Goal: Task Accomplishment & Management: Use online tool/utility

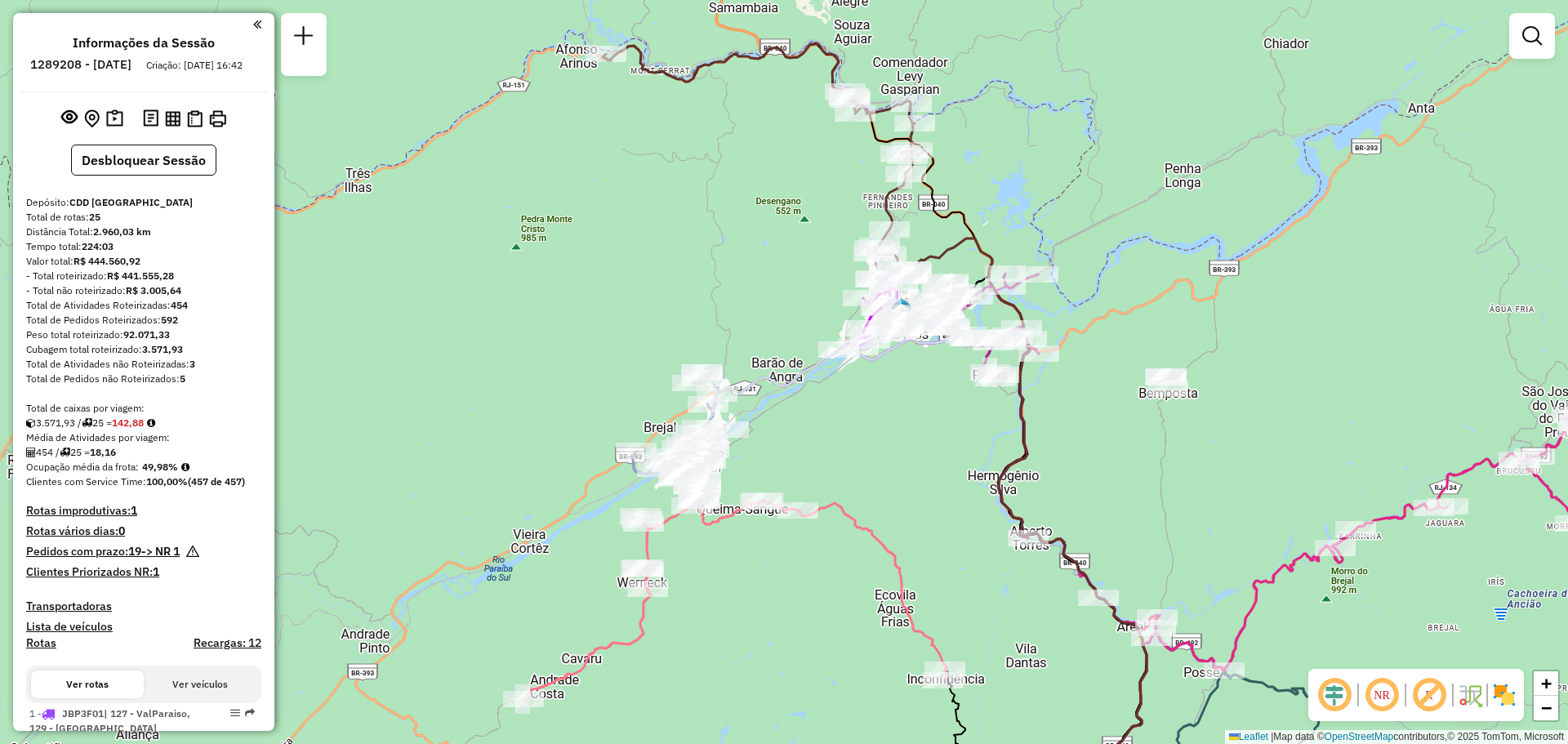
scroll to position [2172, 0]
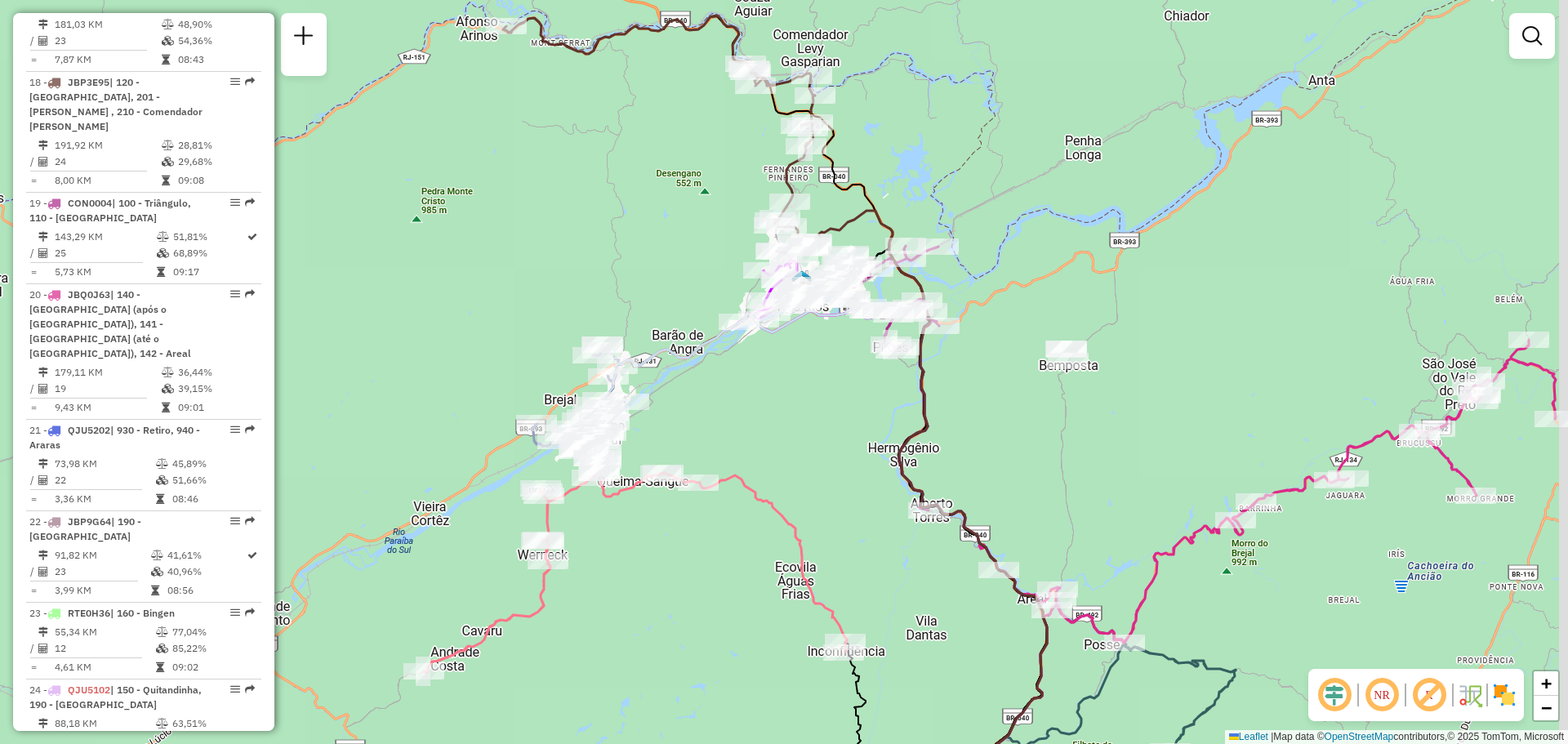
drag, startPoint x: 807, startPoint y: 304, endPoint x: 705, endPoint y: 274, distance: 106.3
click at [705, 274] on div "Janela de atendimento Grade de atendimento Capacidade Transportadoras Veículos …" at bounding box center [784, 372] width 1568 height 744
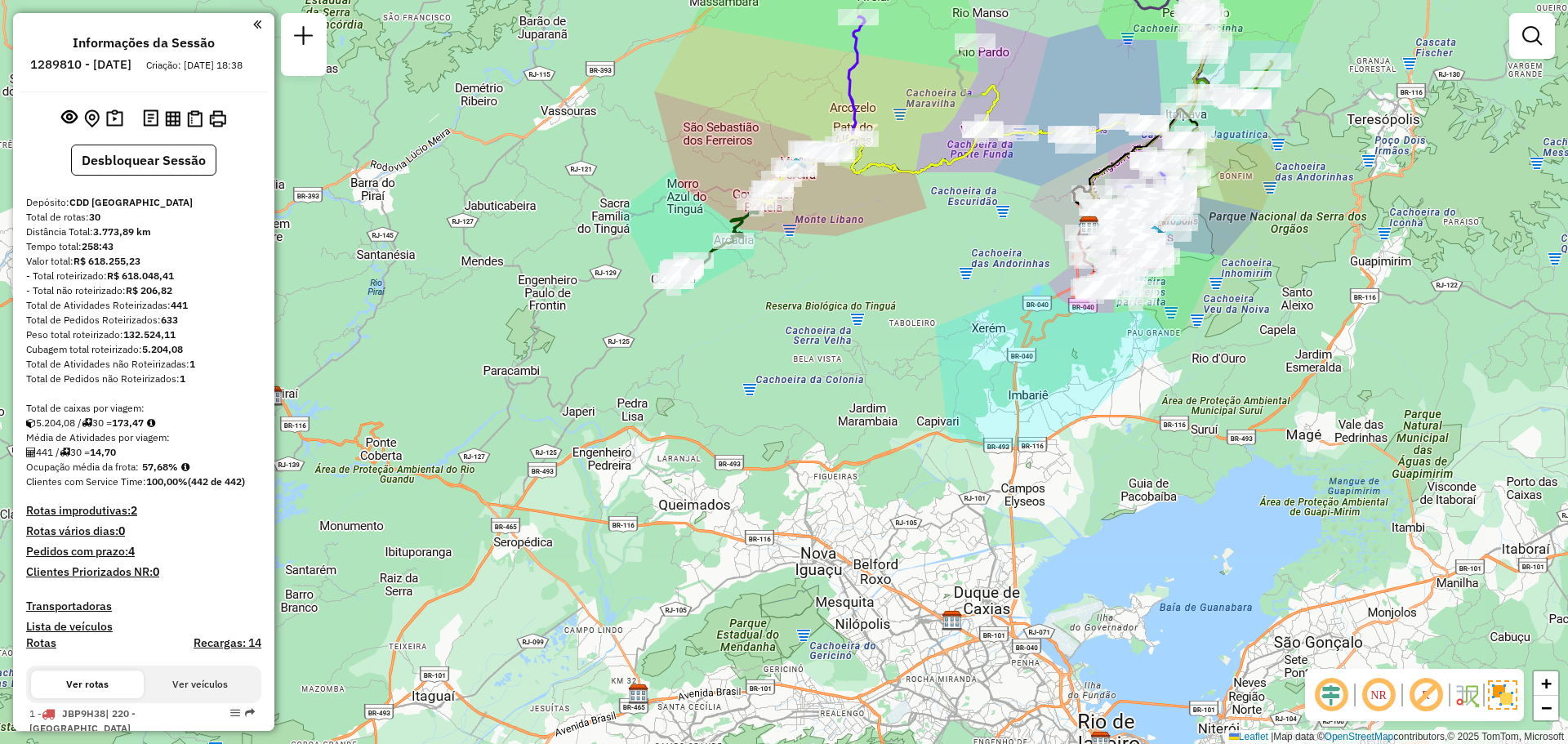
scroll to position [163, 0]
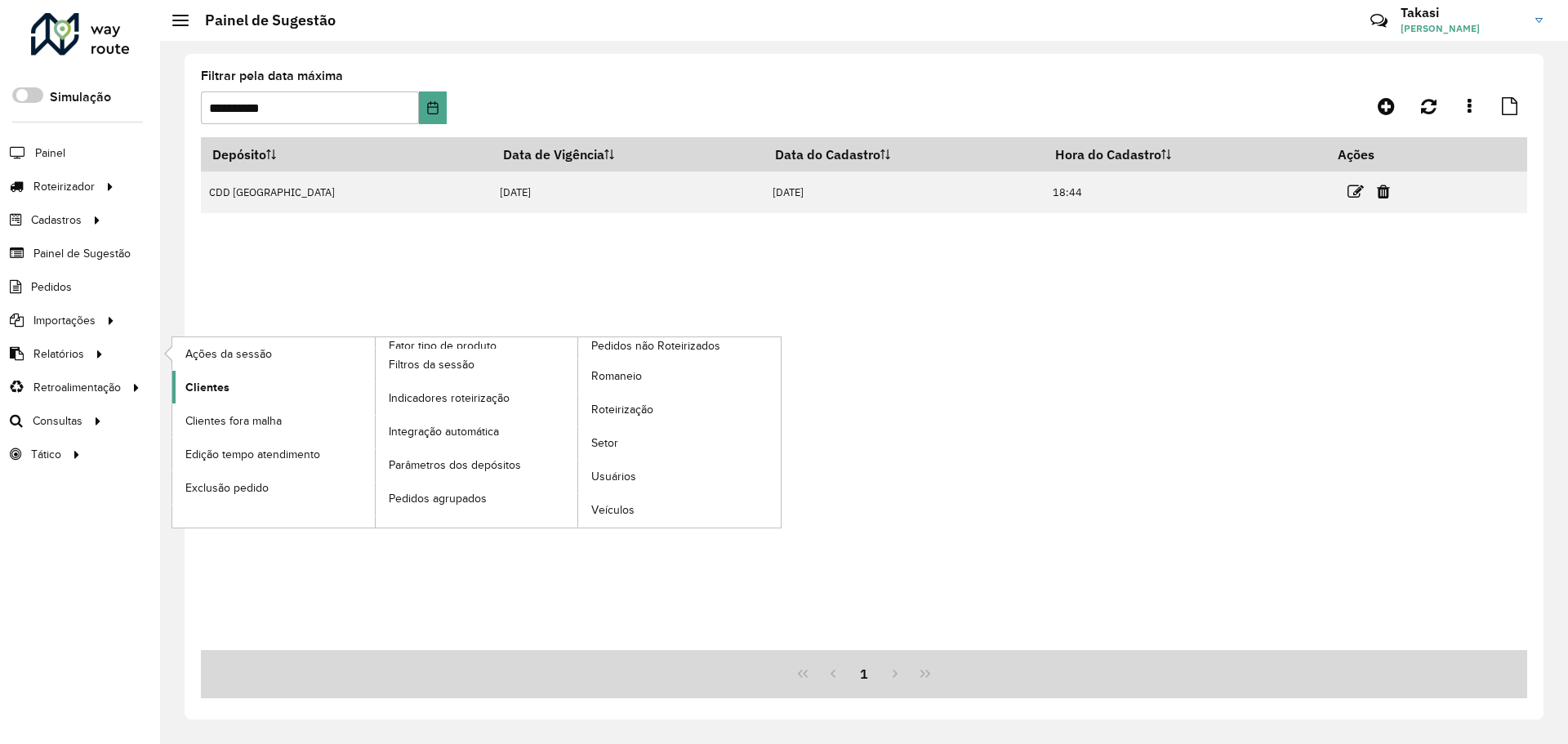
click at [236, 383] on link "Clientes" at bounding box center [273, 387] width 203 height 32
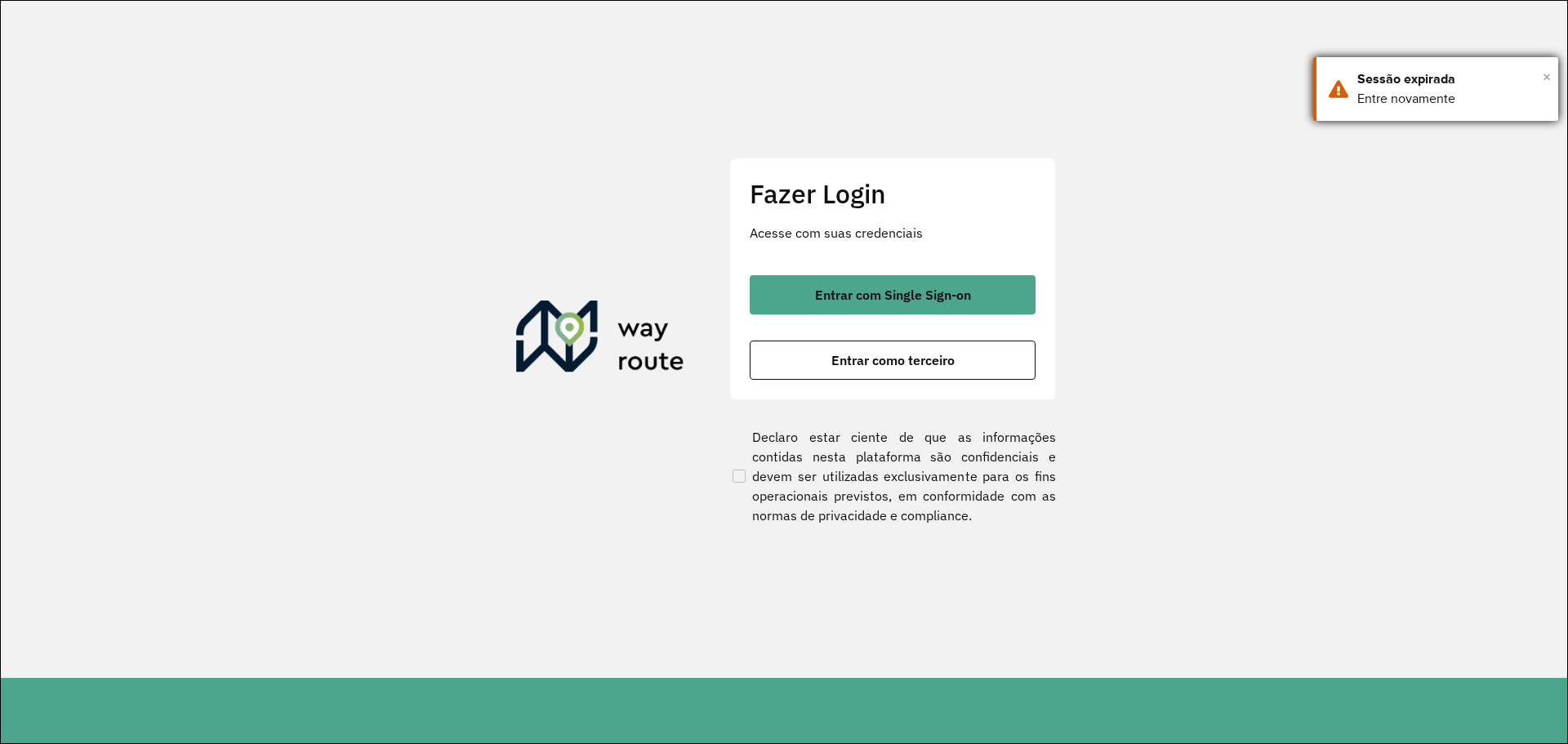
click at [1545, 80] on span "×" at bounding box center [1547, 76] width 8 height 25
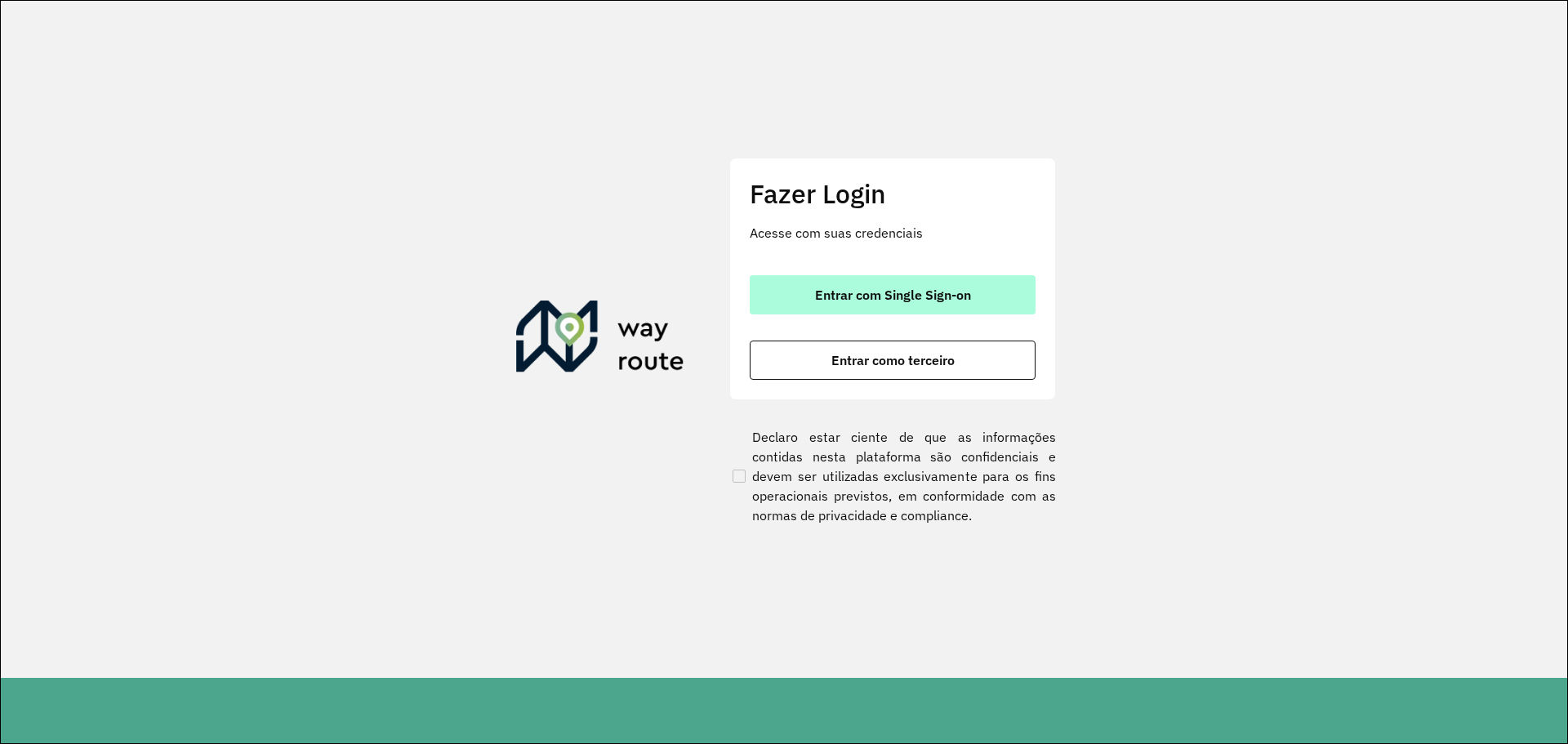
click at [873, 310] on button "Entrar com Single Sign-on" at bounding box center [892, 295] width 286 height 40
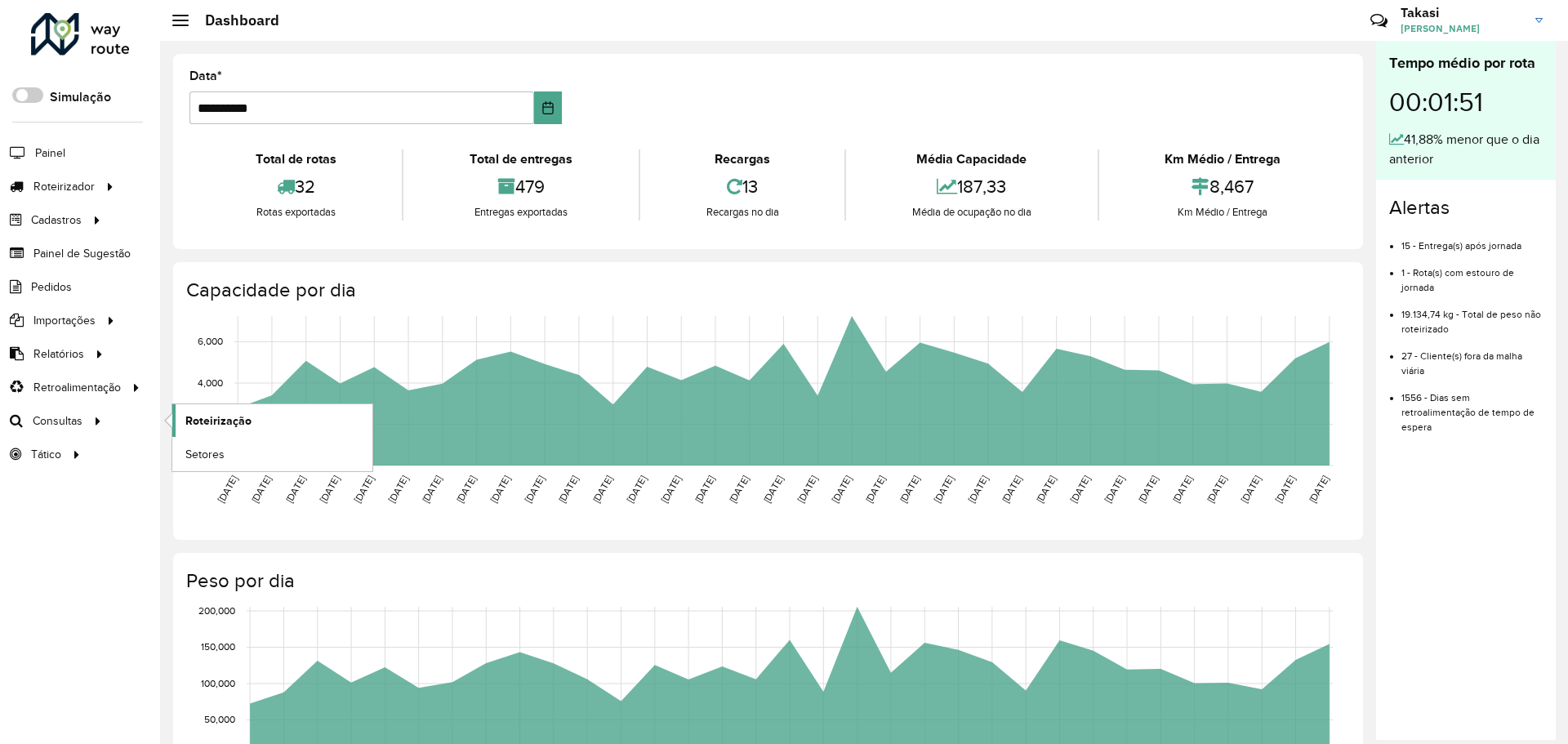
click at [214, 430] on link "Roteirização" at bounding box center [272, 420] width 200 height 32
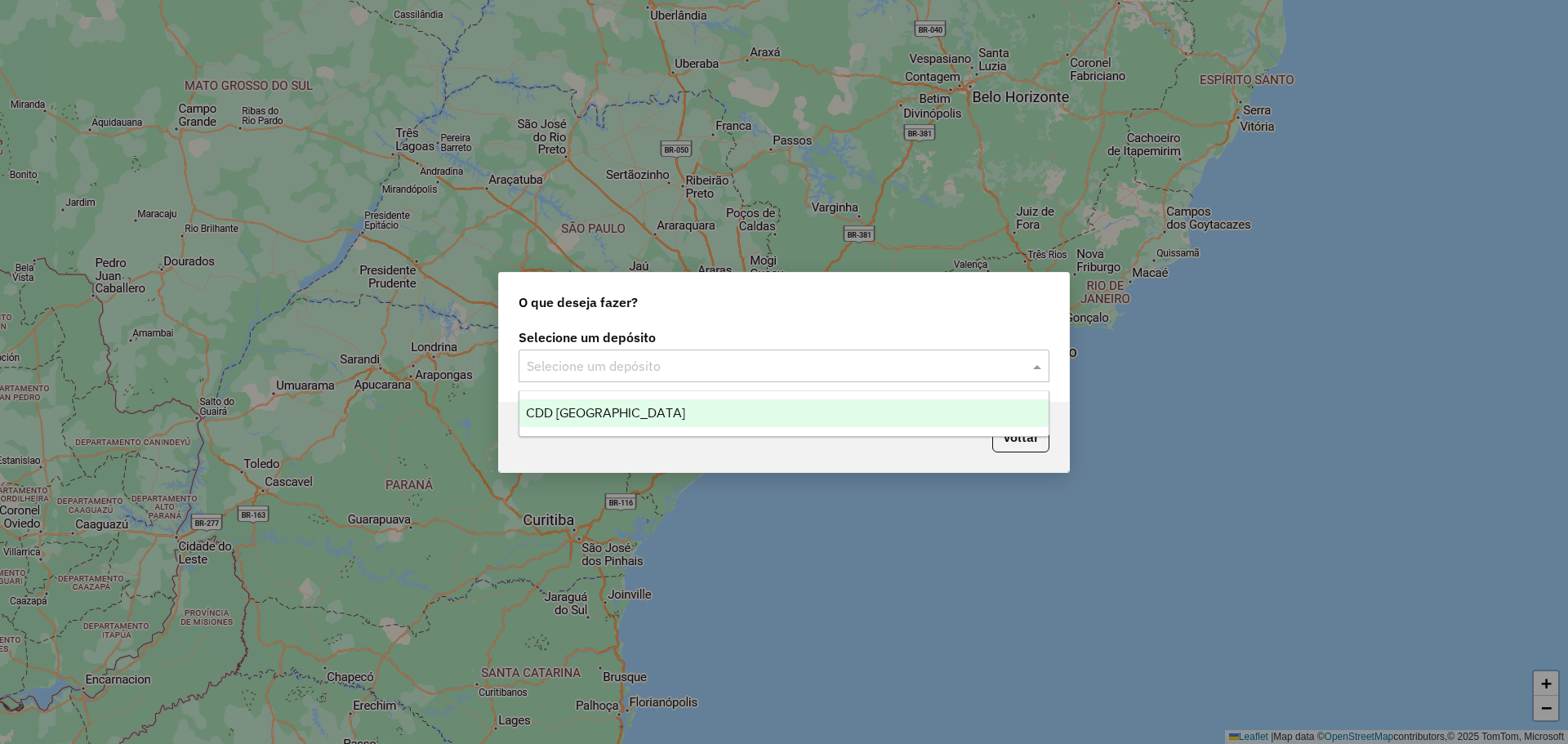
drag, startPoint x: 652, startPoint y: 373, endPoint x: 622, endPoint y: 390, distance: 34.5
click at [651, 373] on input "text" at bounding box center [767, 366] width 482 height 19
click at [598, 410] on span "CDD [GEOGRAPHIC_DATA]" at bounding box center [605, 413] width 159 height 14
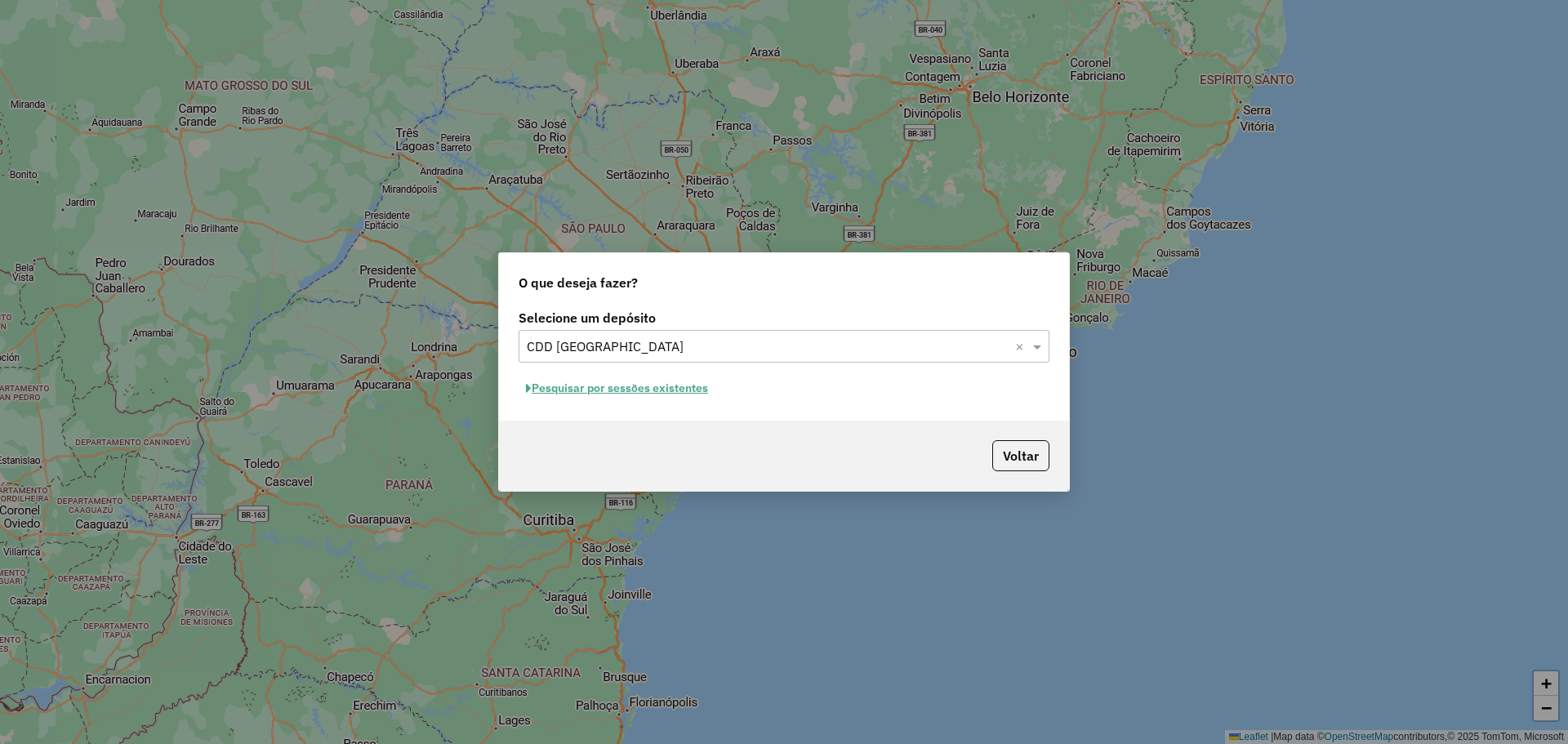
click at [622, 395] on button "Pesquisar por sessões existentes" at bounding box center [617, 389] width 197 height 26
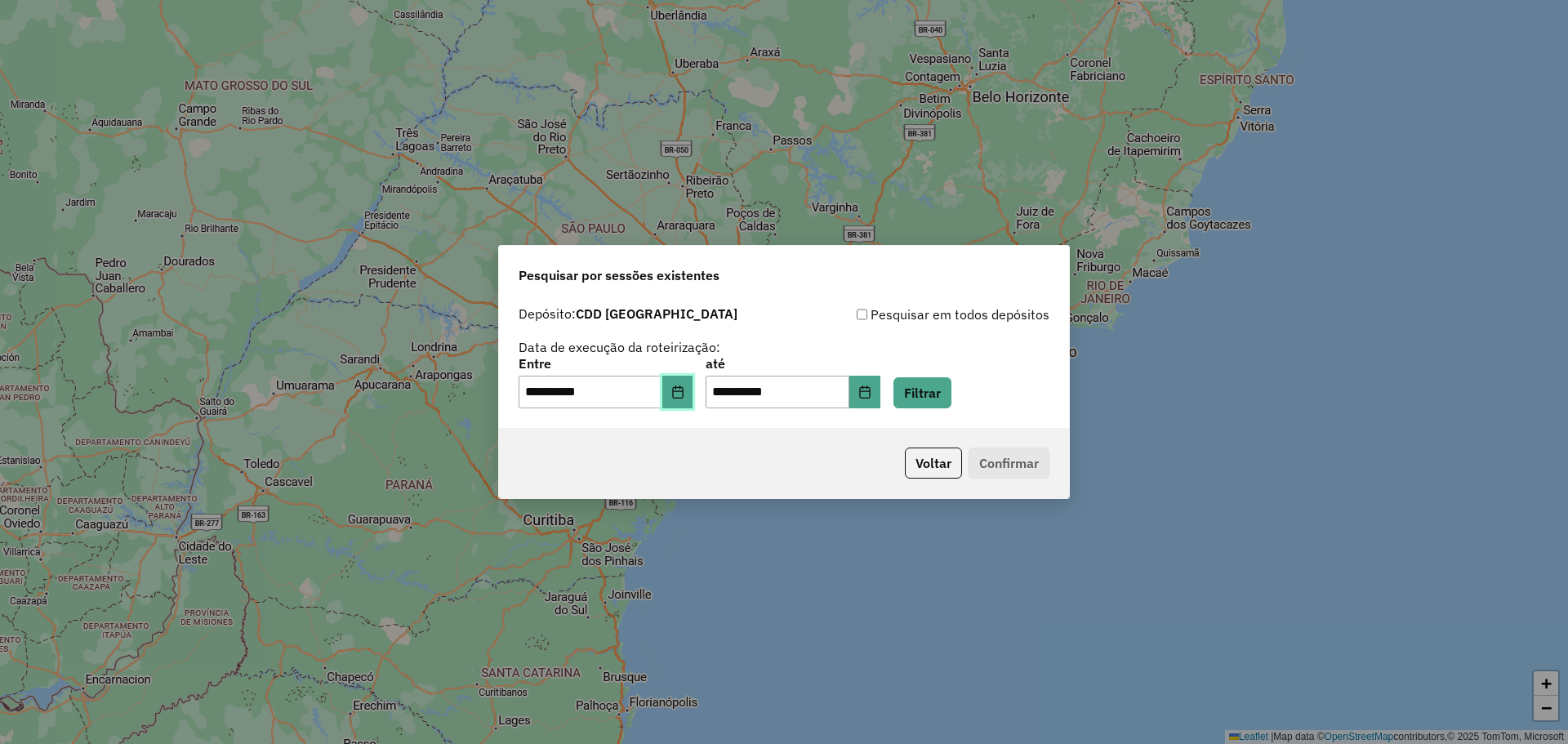
click at [683, 395] on icon "Choose Date" at bounding box center [678, 392] width 11 height 13
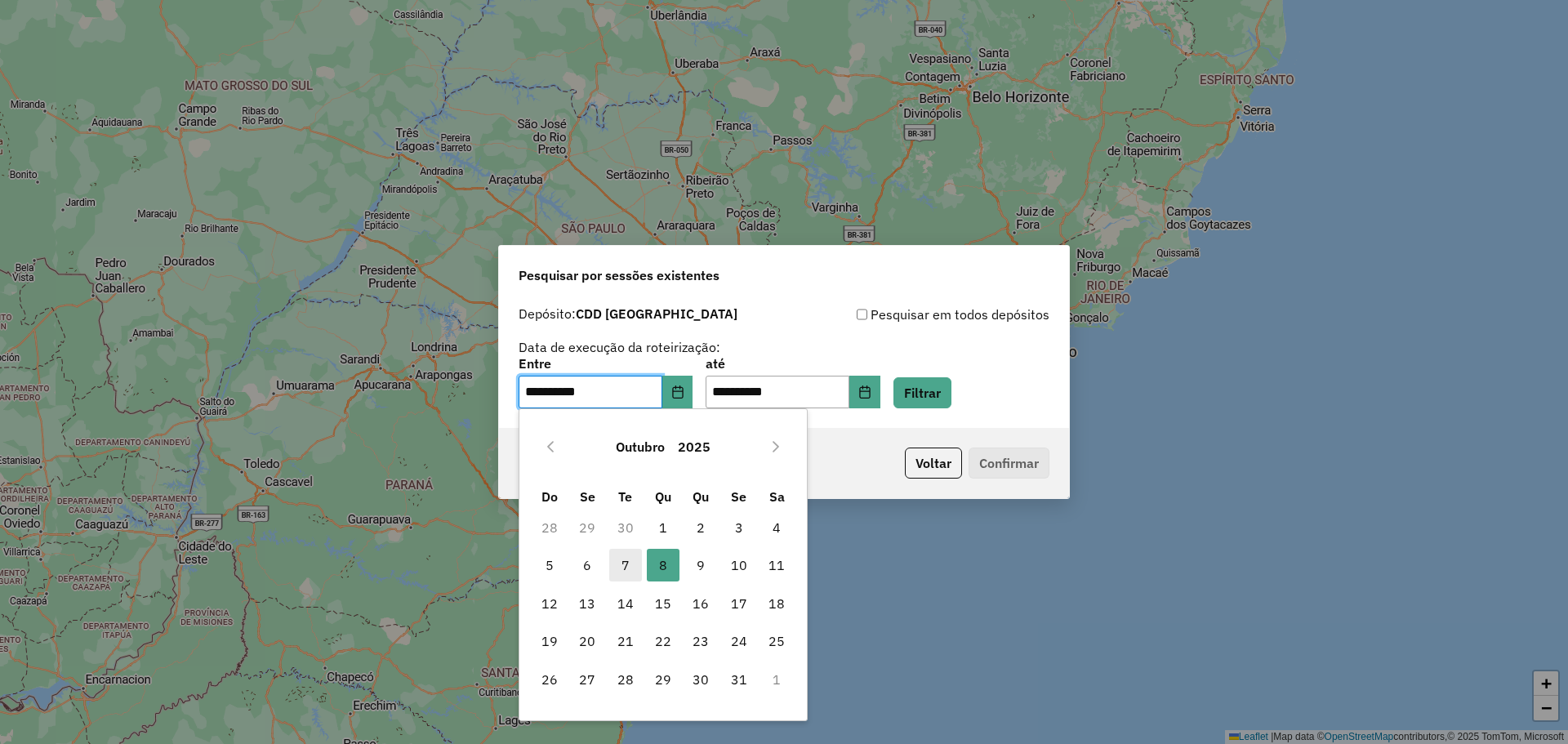
click at [620, 565] on span "7" at bounding box center [625, 564] width 32 height 32
type input "**********"
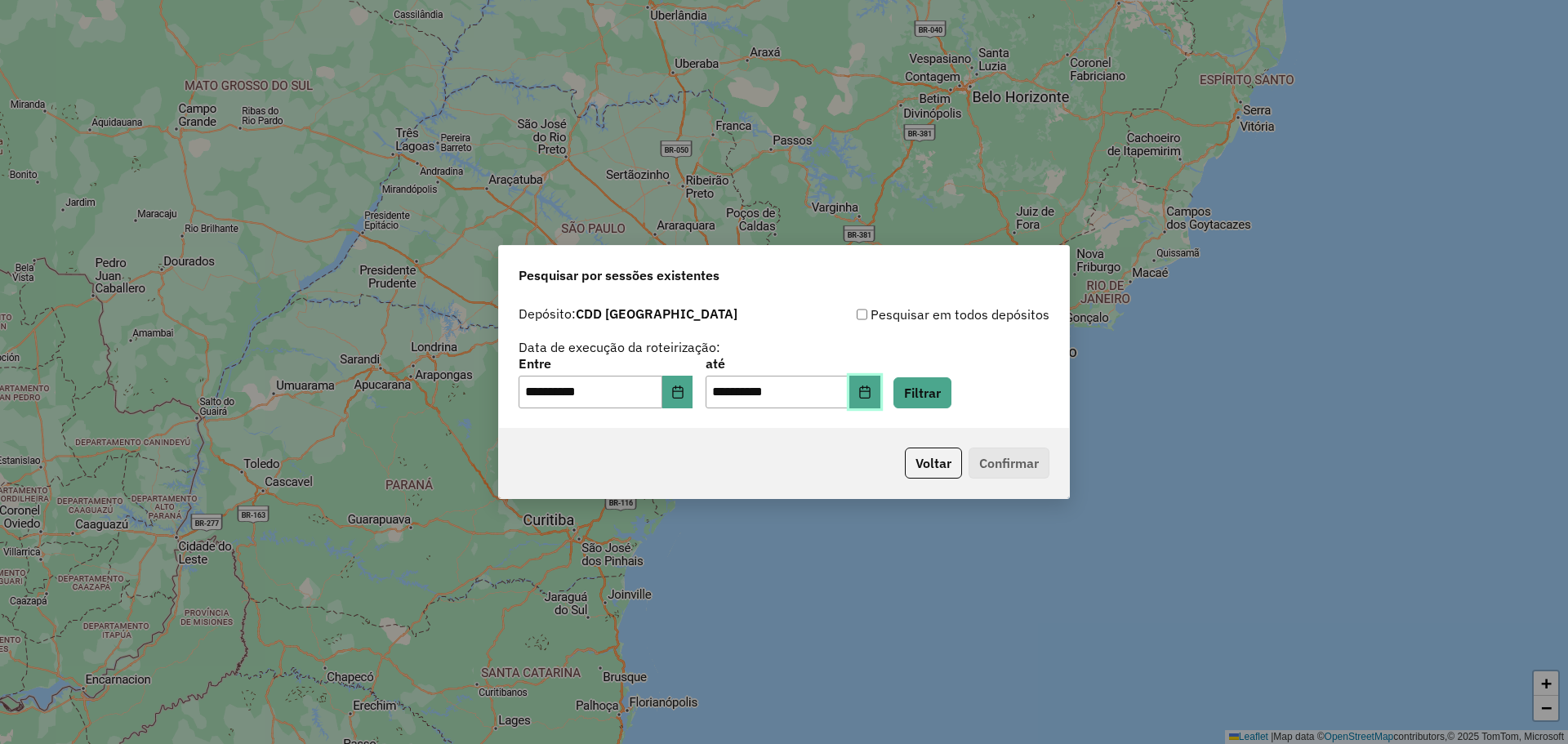
click at [880, 392] on button "Choose Date" at bounding box center [865, 391] width 31 height 32
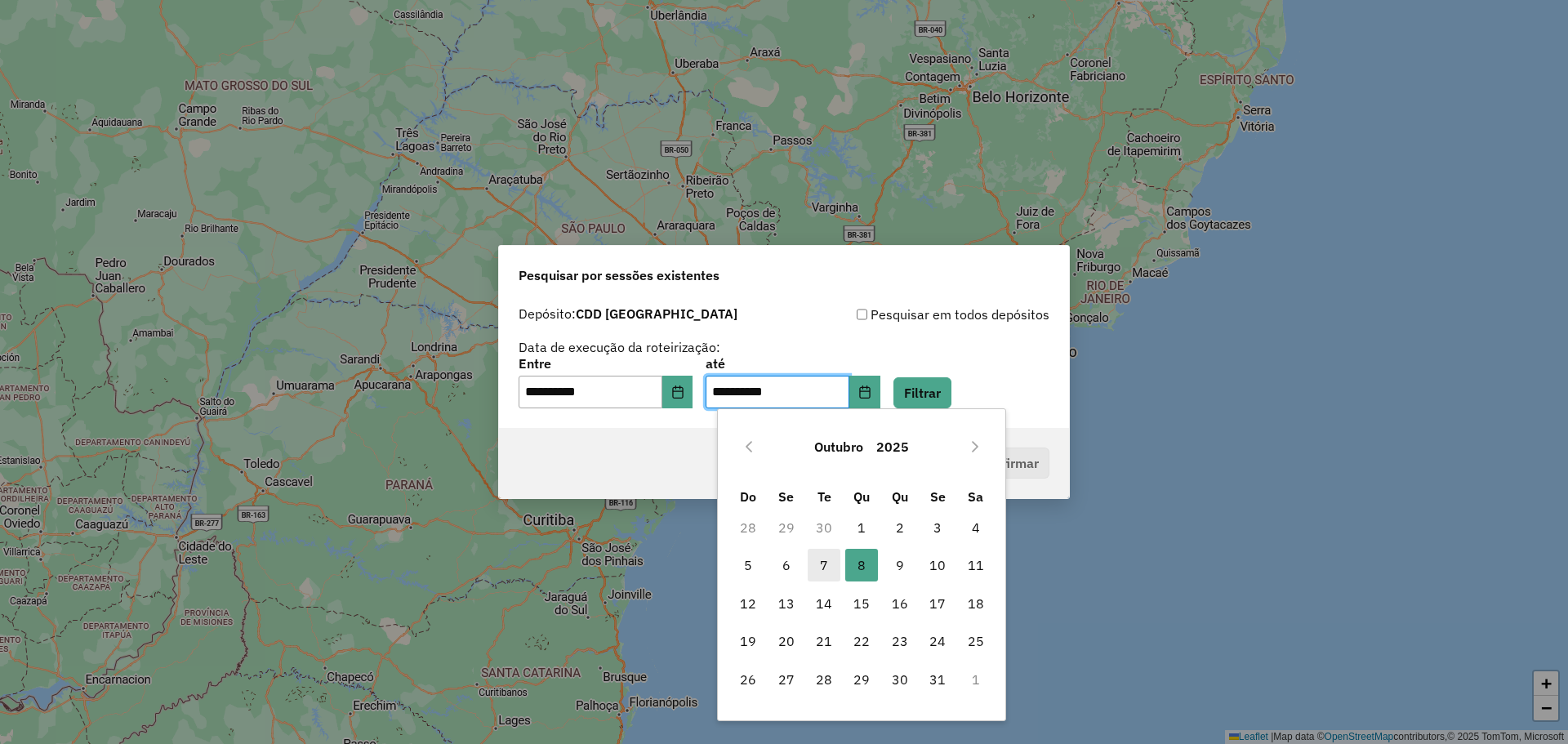
click at [822, 564] on span "7" at bounding box center [823, 564] width 32 height 32
type input "**********"
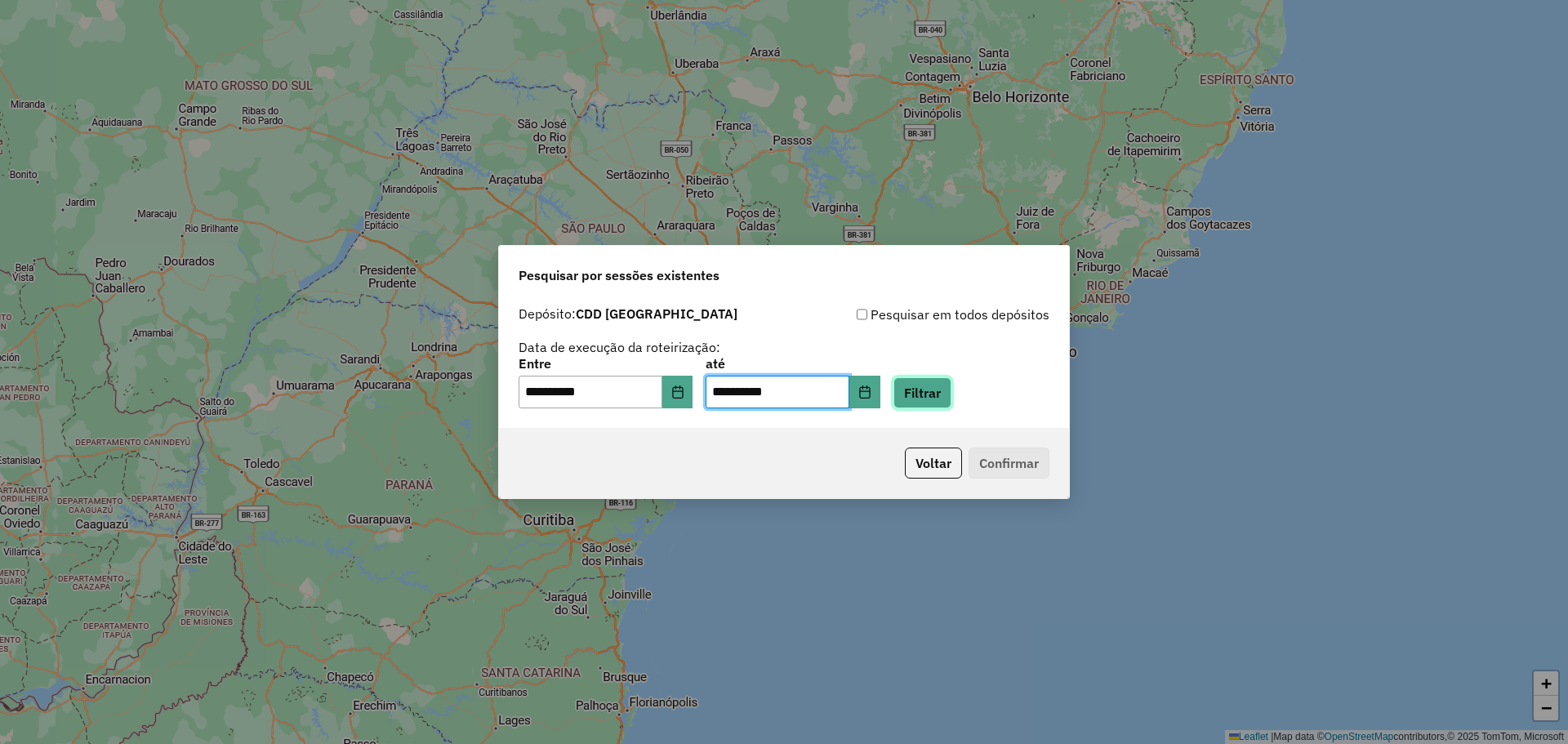
click at [945, 388] on button "Filtrar" at bounding box center [923, 393] width 58 height 31
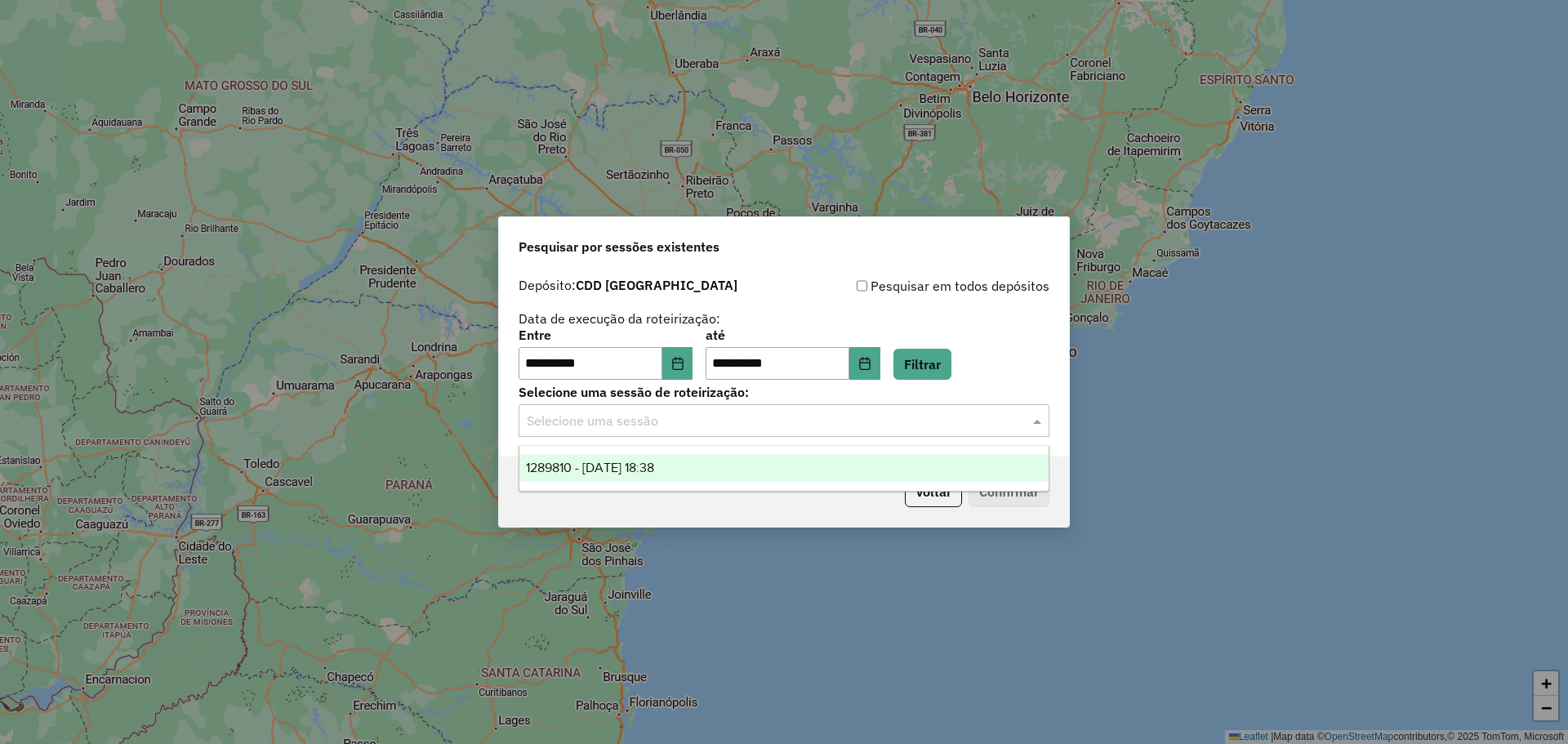
drag, startPoint x: 867, startPoint y: 416, endPoint x: 778, endPoint y: 448, distance: 94.6
click at [865, 416] on input "text" at bounding box center [767, 421] width 482 height 19
click at [691, 478] on div "1289810 - 07/10/2025 18:38" at bounding box center [784, 468] width 529 height 28
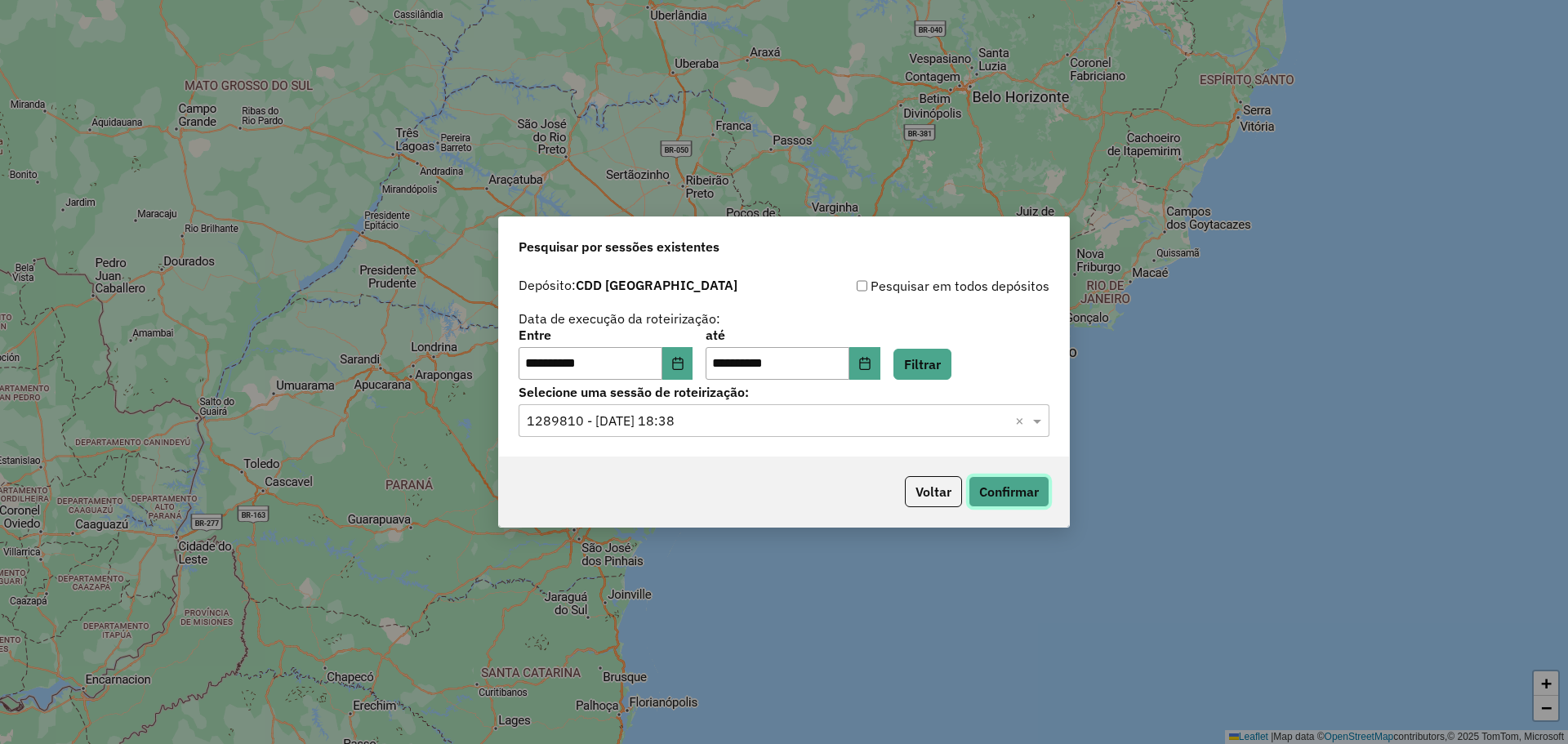
click at [1003, 501] on button "Confirmar" at bounding box center [1009, 492] width 81 height 31
click at [939, 501] on button "Voltar" at bounding box center [934, 492] width 57 height 31
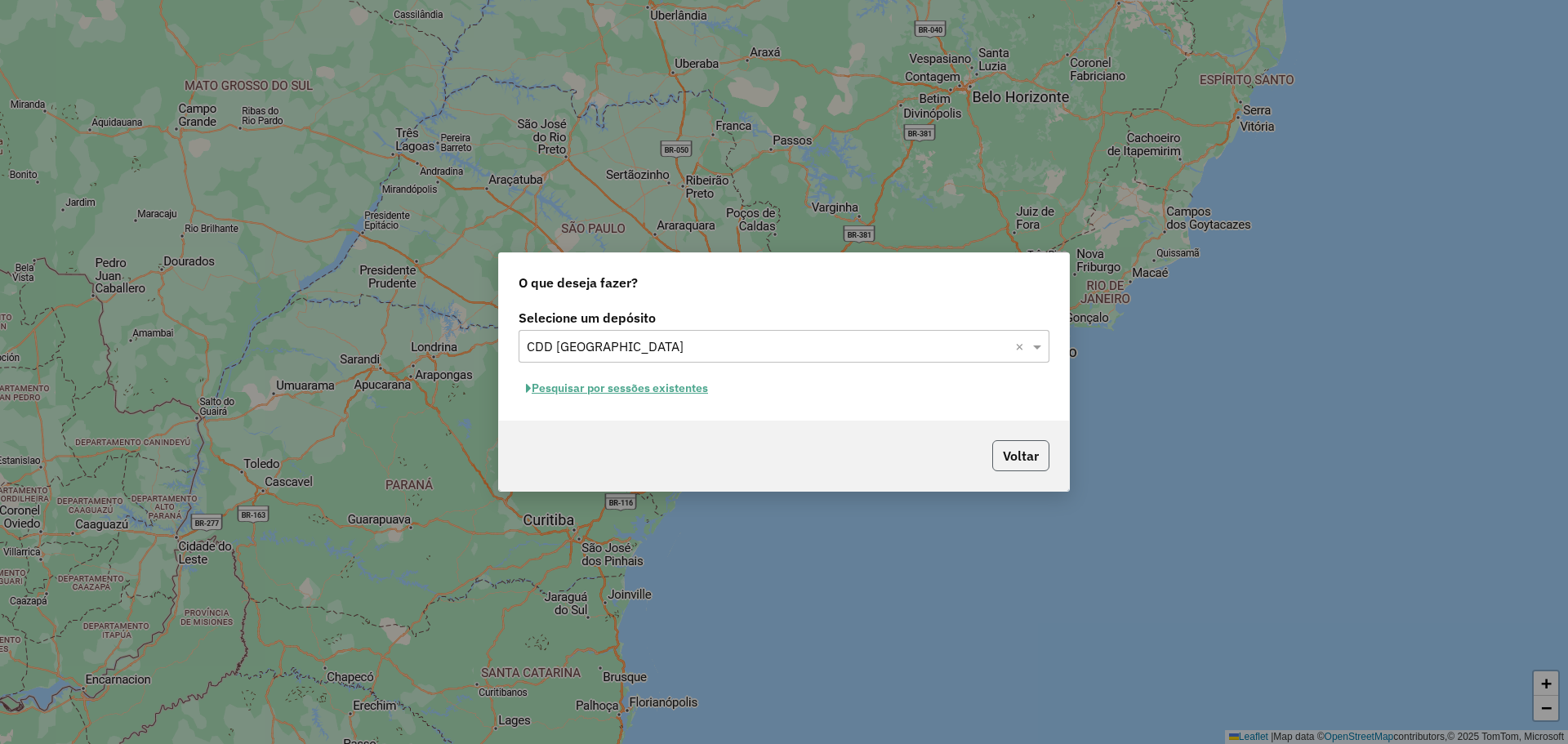
click at [1004, 458] on button "Voltar" at bounding box center [1021, 456] width 57 height 31
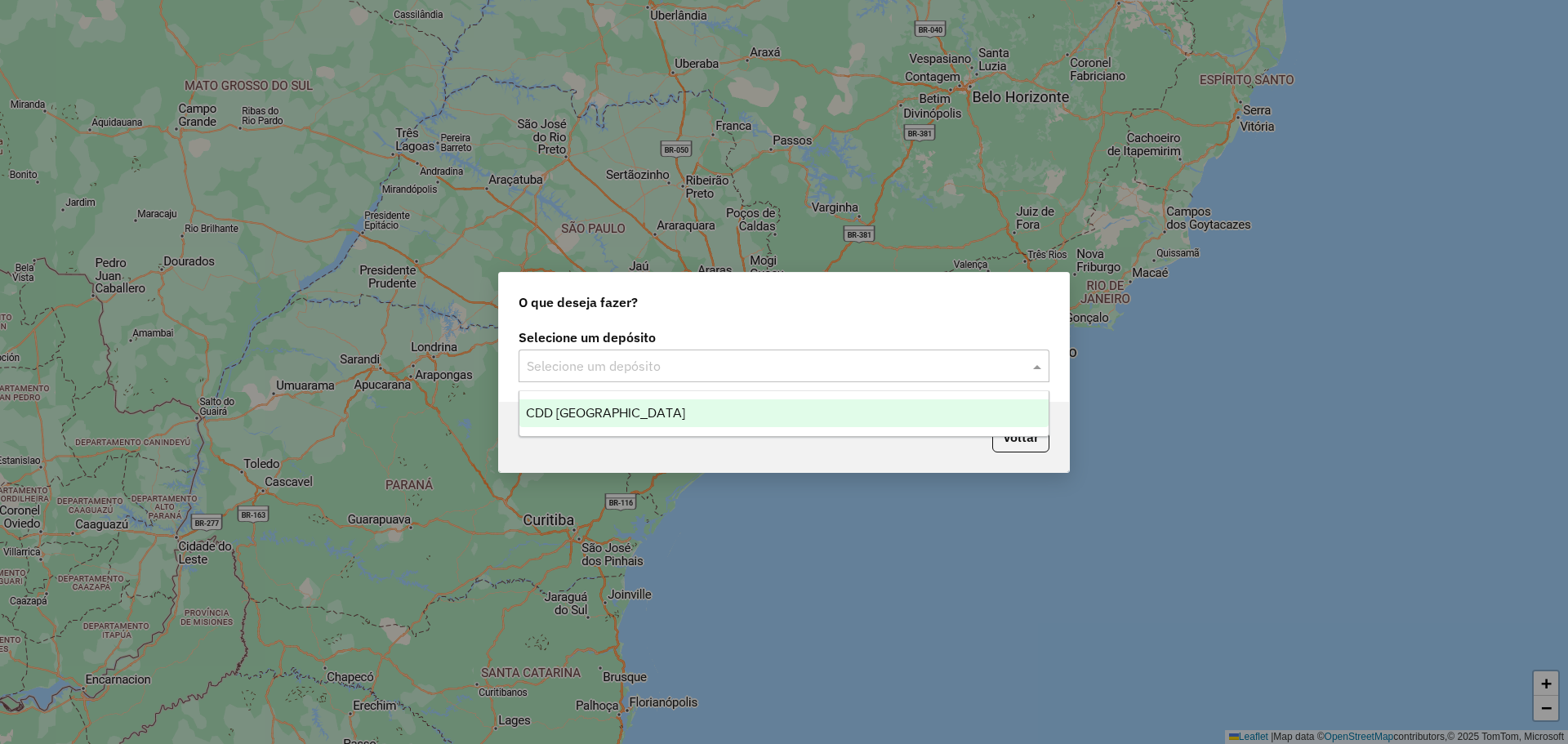
click at [768, 358] on input "text" at bounding box center [767, 366] width 482 height 19
click at [675, 404] on div "CDD [GEOGRAPHIC_DATA]" at bounding box center [784, 413] width 529 height 28
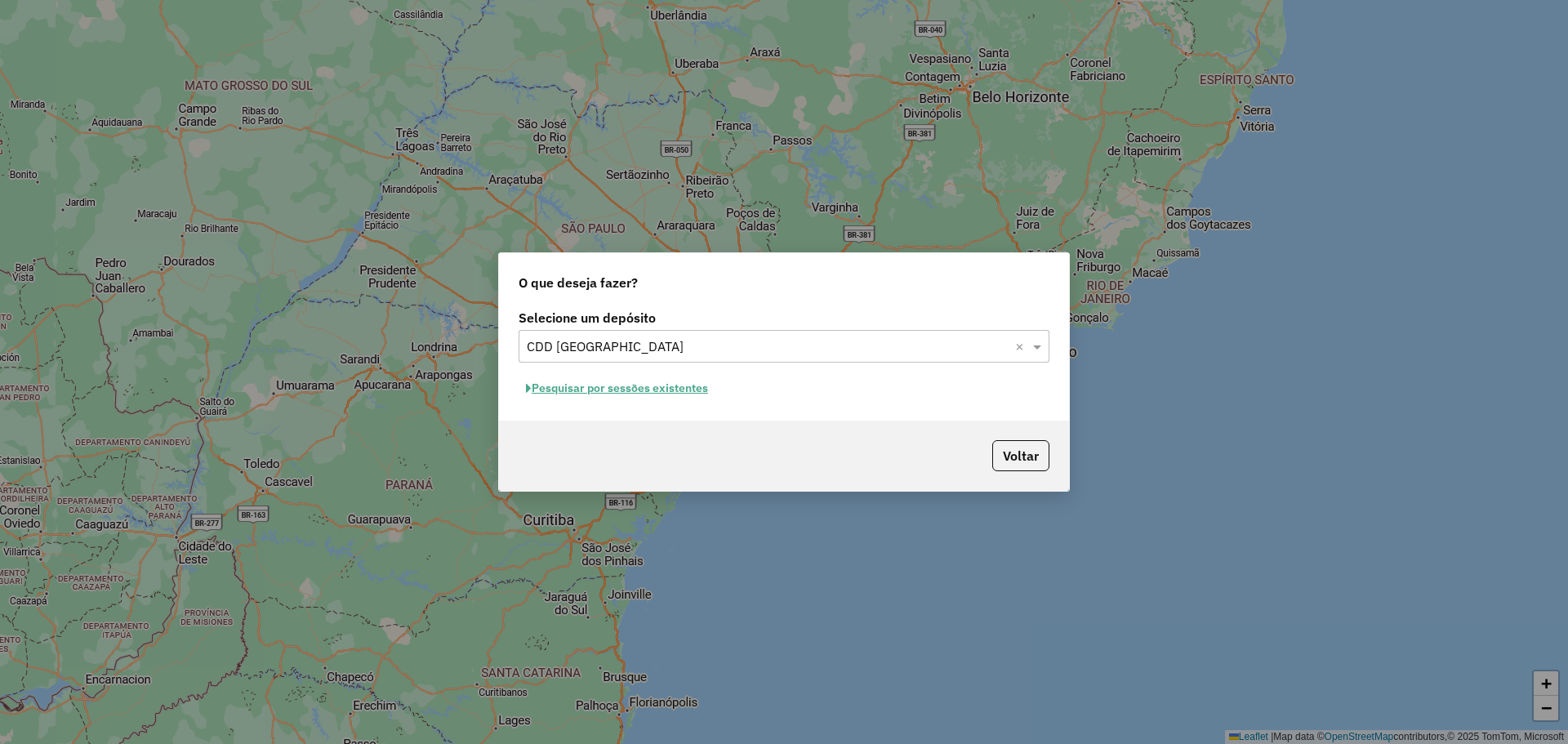
click at [653, 389] on button "Pesquisar por sessões existentes" at bounding box center [617, 389] width 197 height 26
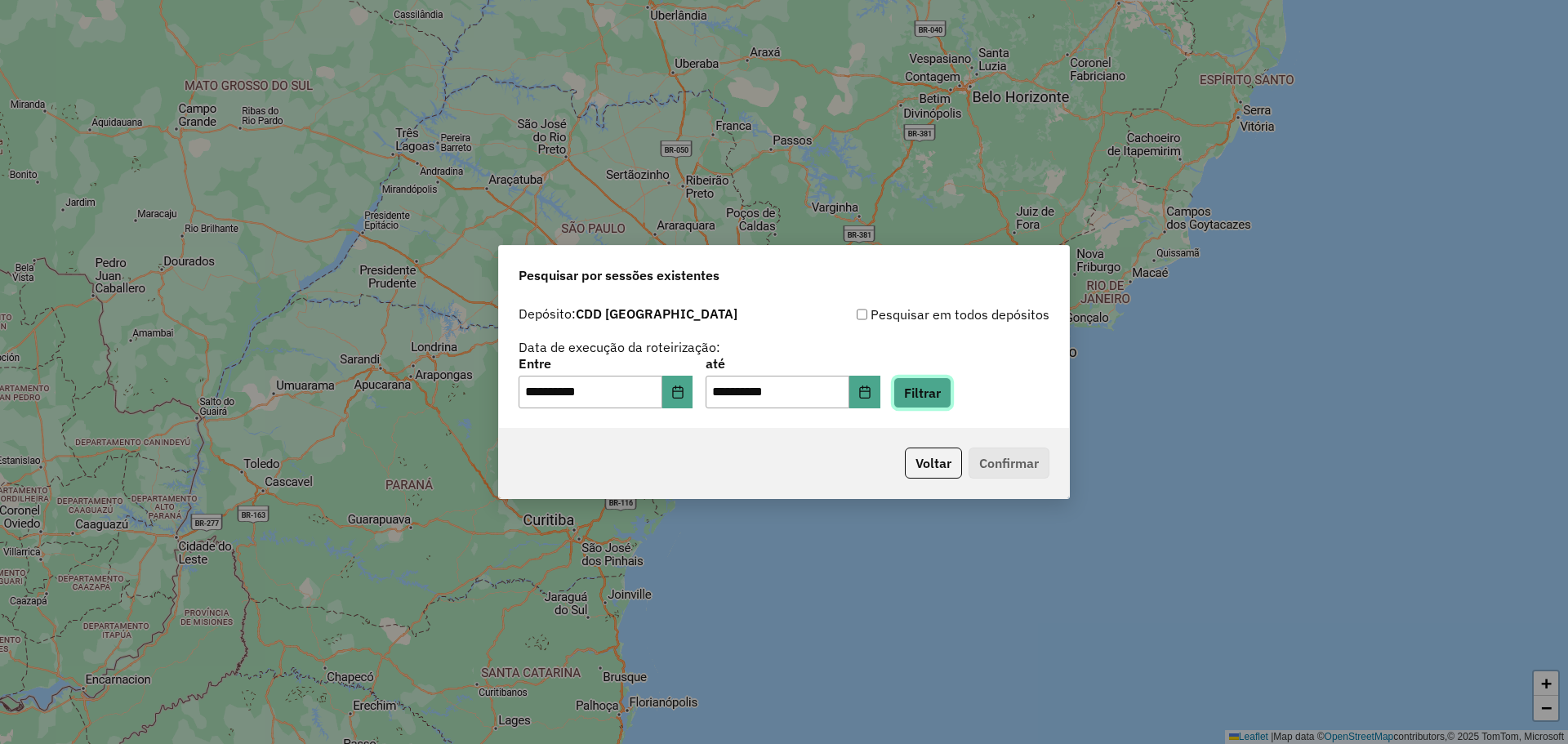
click at [952, 405] on button "Filtrar" at bounding box center [923, 393] width 58 height 31
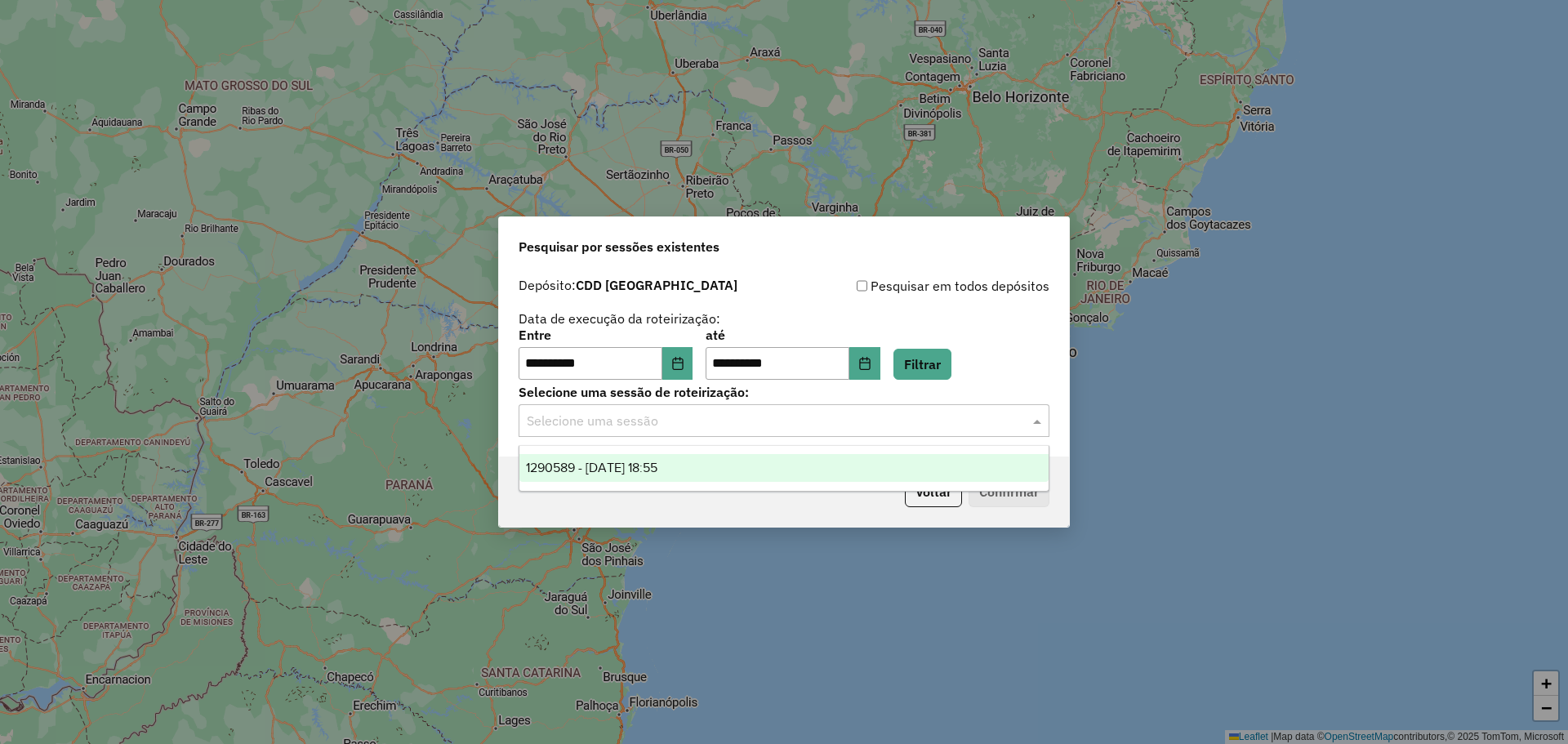
click at [981, 430] on input "text" at bounding box center [767, 421] width 482 height 19
click at [824, 463] on div "1290589 - 08/10/2025 18:55" at bounding box center [784, 468] width 529 height 28
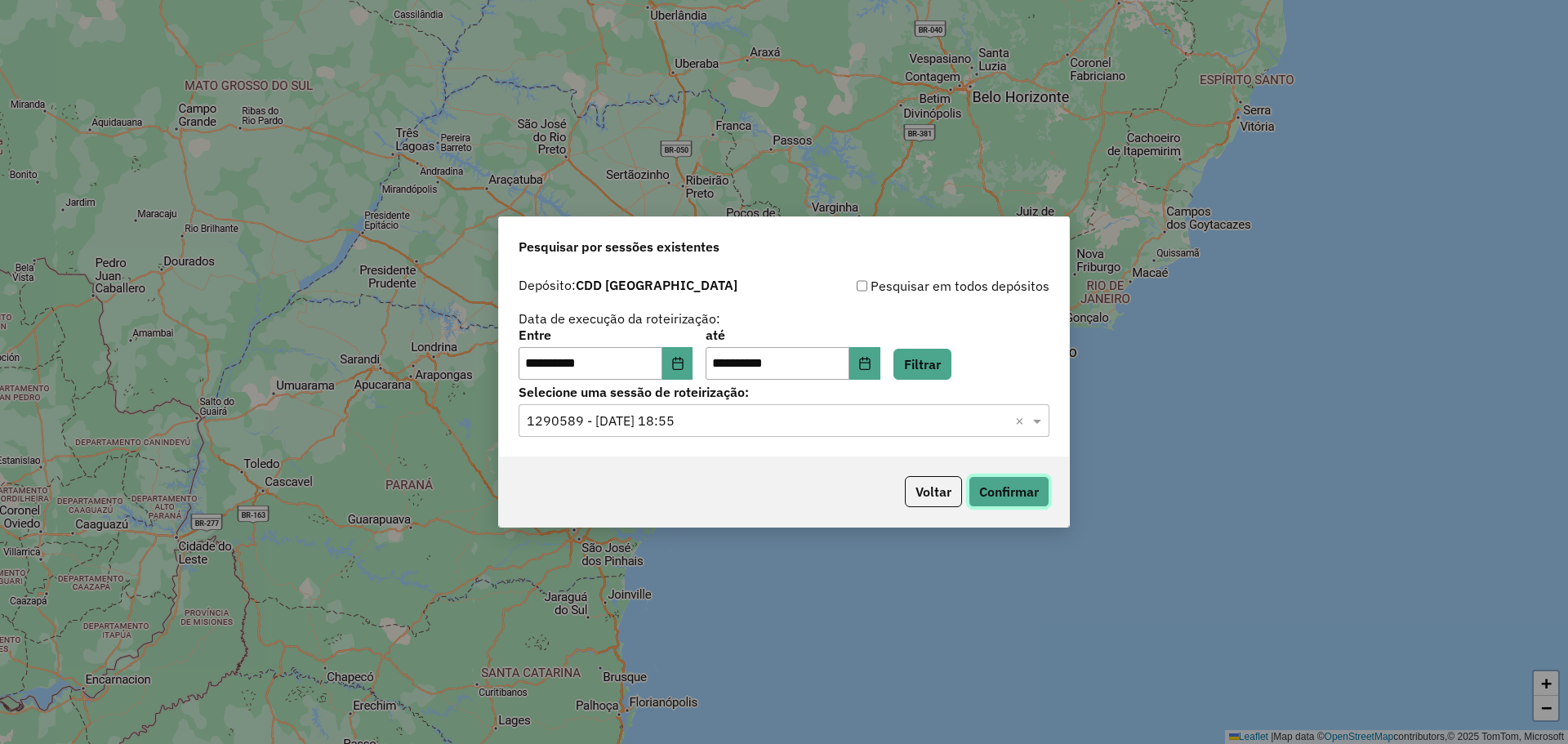
click at [1013, 496] on button "Confirmar" at bounding box center [1009, 492] width 81 height 31
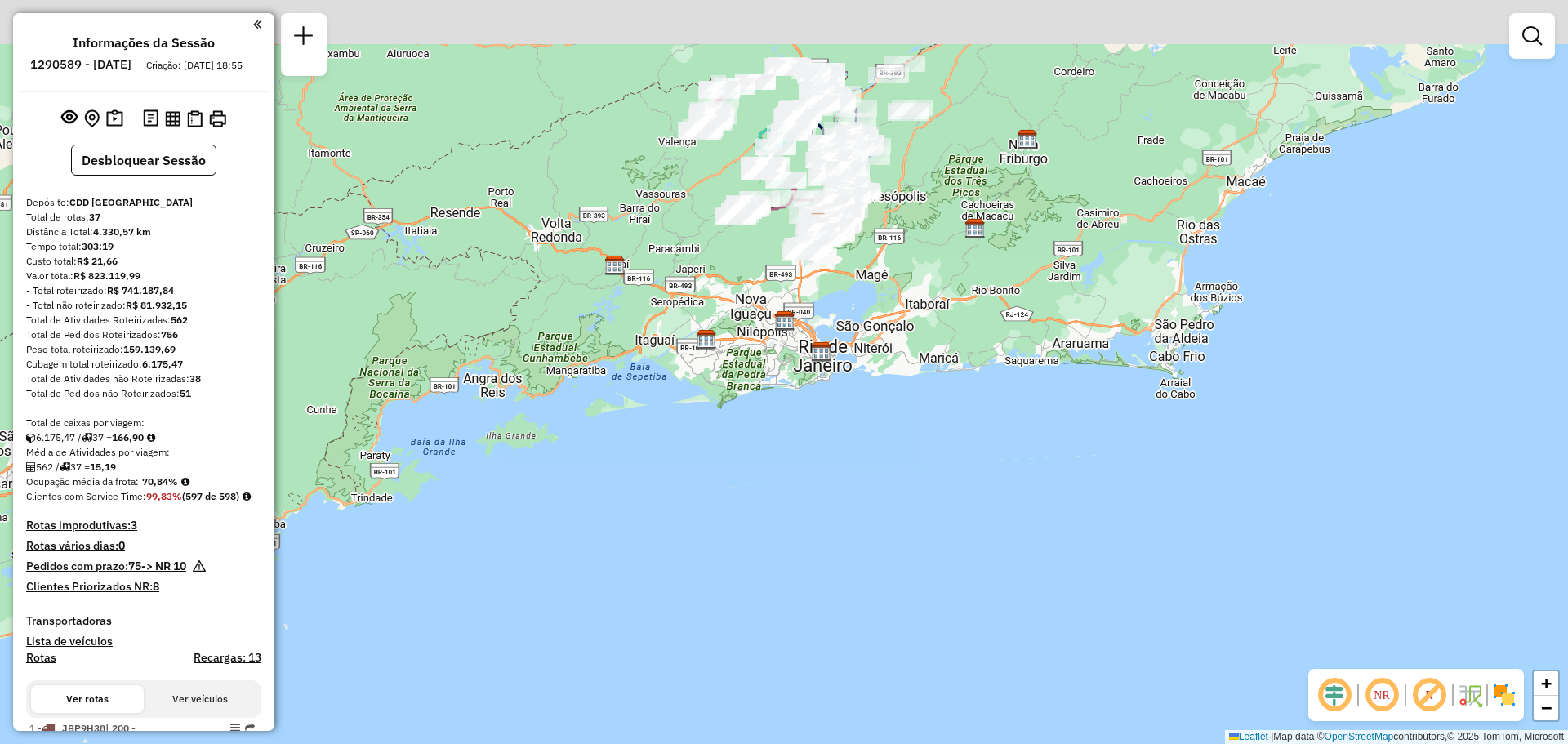
drag, startPoint x: 803, startPoint y: 206, endPoint x: 773, endPoint y: 373, distance: 169.7
click at [774, 331] on img at bounding box center [784, 320] width 21 height 21
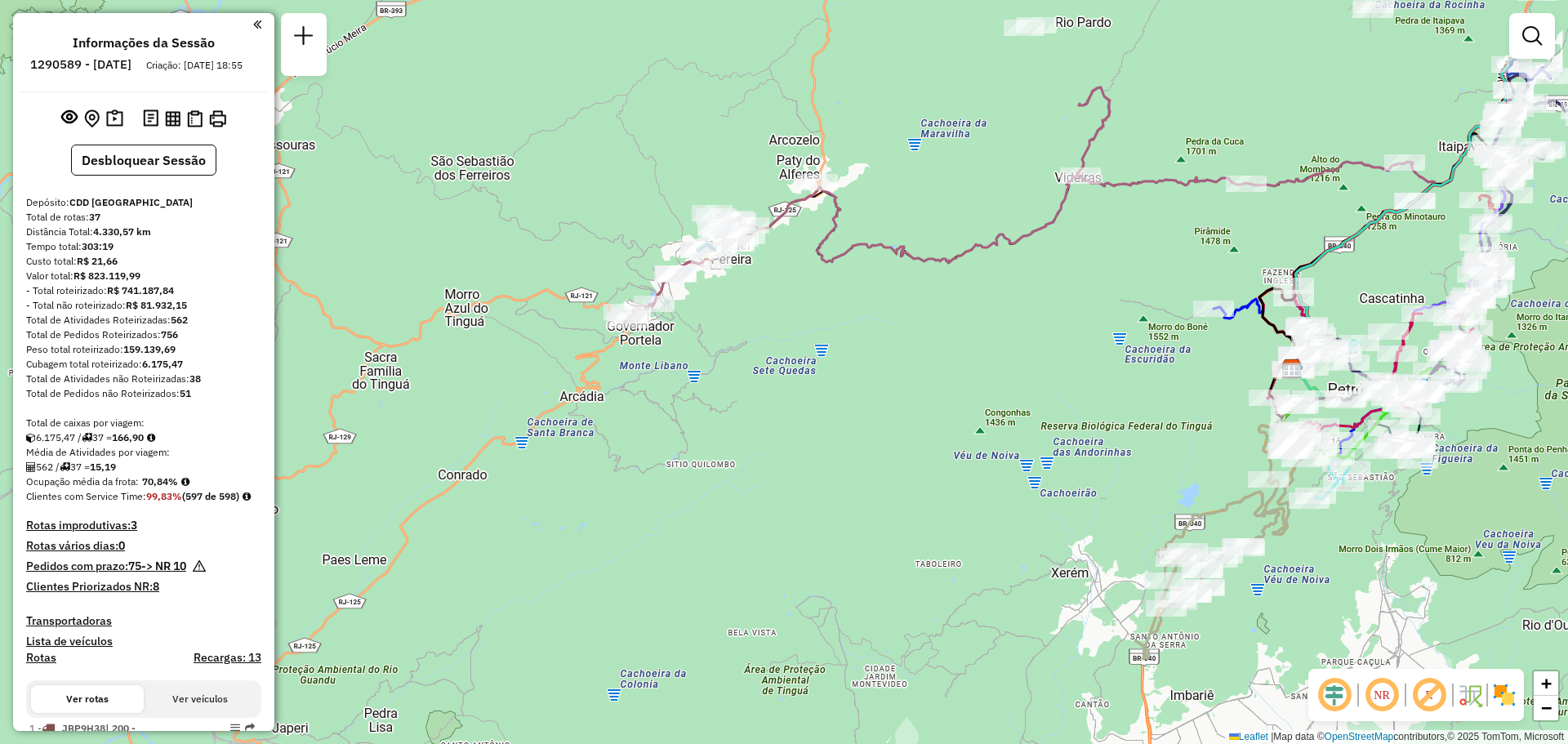
drag, startPoint x: 693, startPoint y: 236, endPoint x: 813, endPoint y: 392, distance: 196.8
click at [807, 380] on div "Janela de atendimento Grade de atendimento Capacidade Transportadoras Veículos …" at bounding box center [784, 372] width 1568 height 744
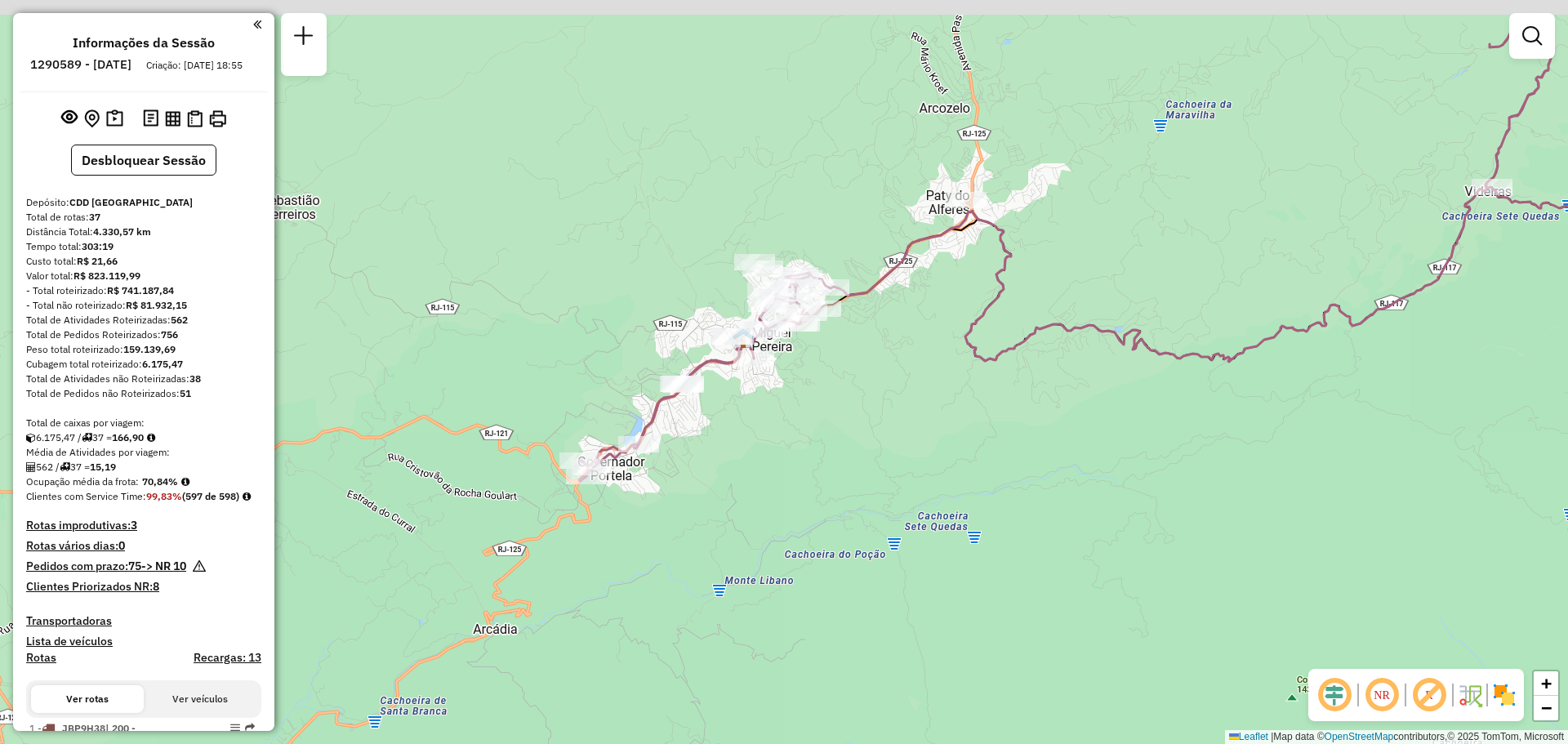
drag, startPoint x: 796, startPoint y: 290, endPoint x: 907, endPoint y: 398, distance: 154.9
click at [909, 399] on div "Janela de atendimento Grade de atendimento Capacidade Transportadoras Veículos …" at bounding box center [784, 372] width 1568 height 744
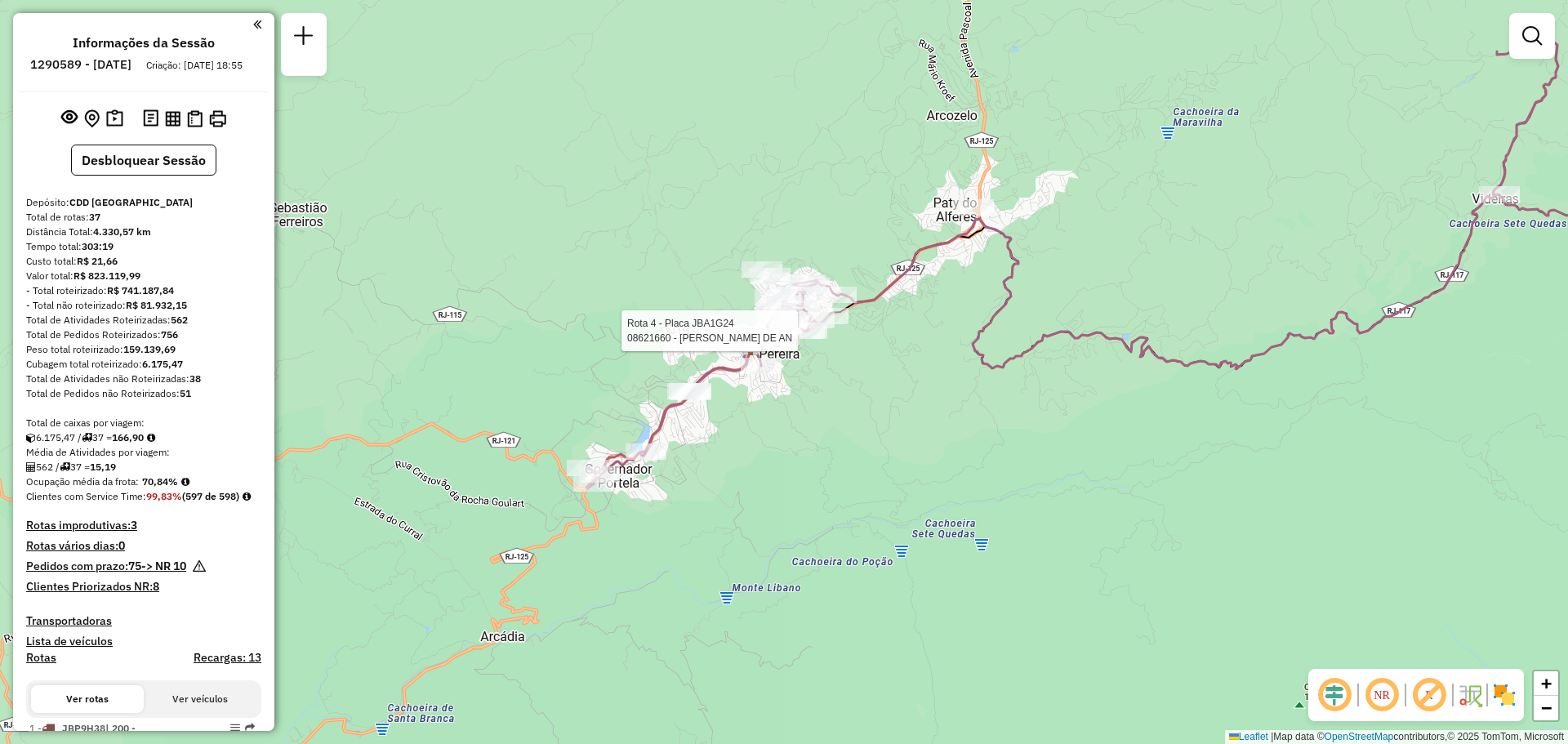
select select "**********"
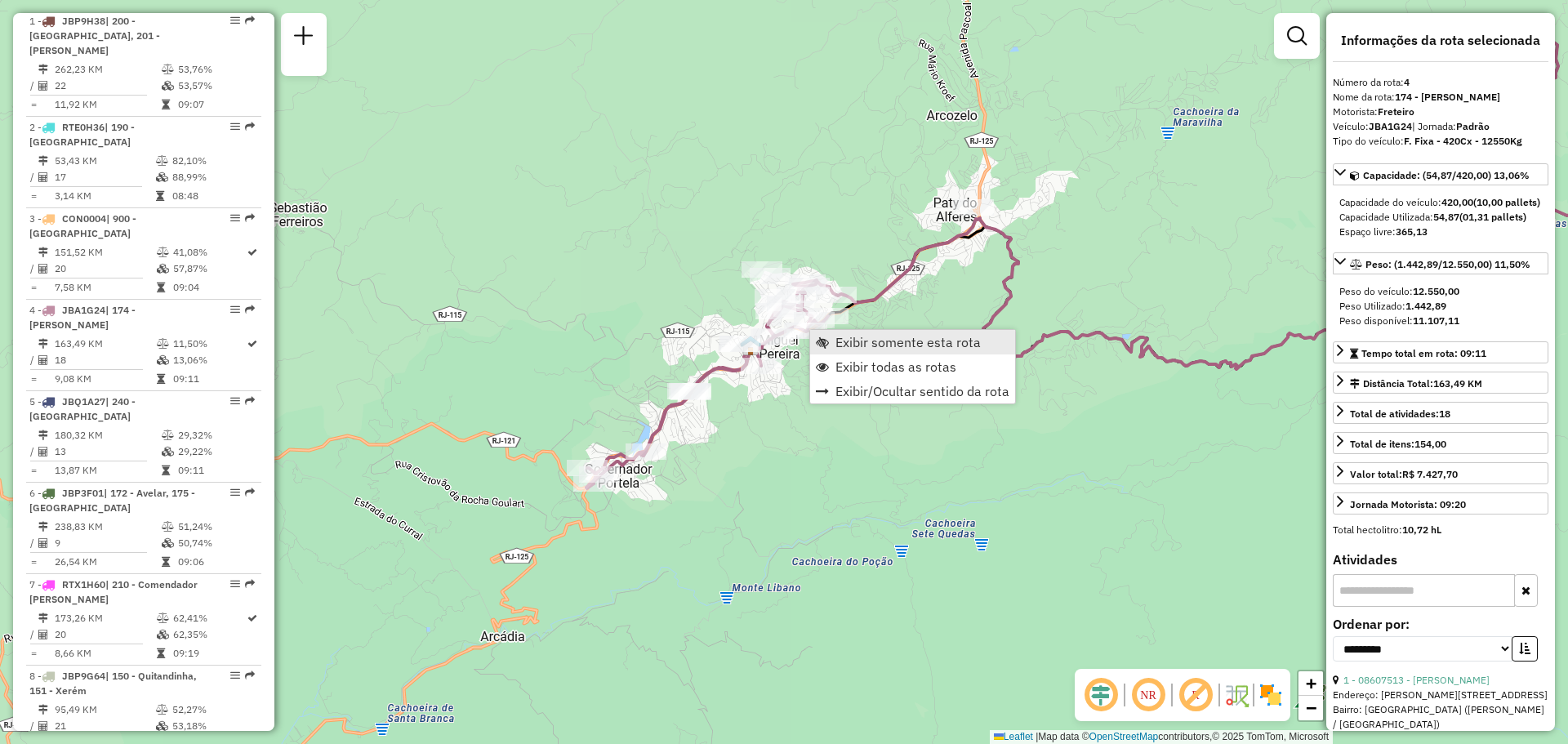
scroll to position [1009, 0]
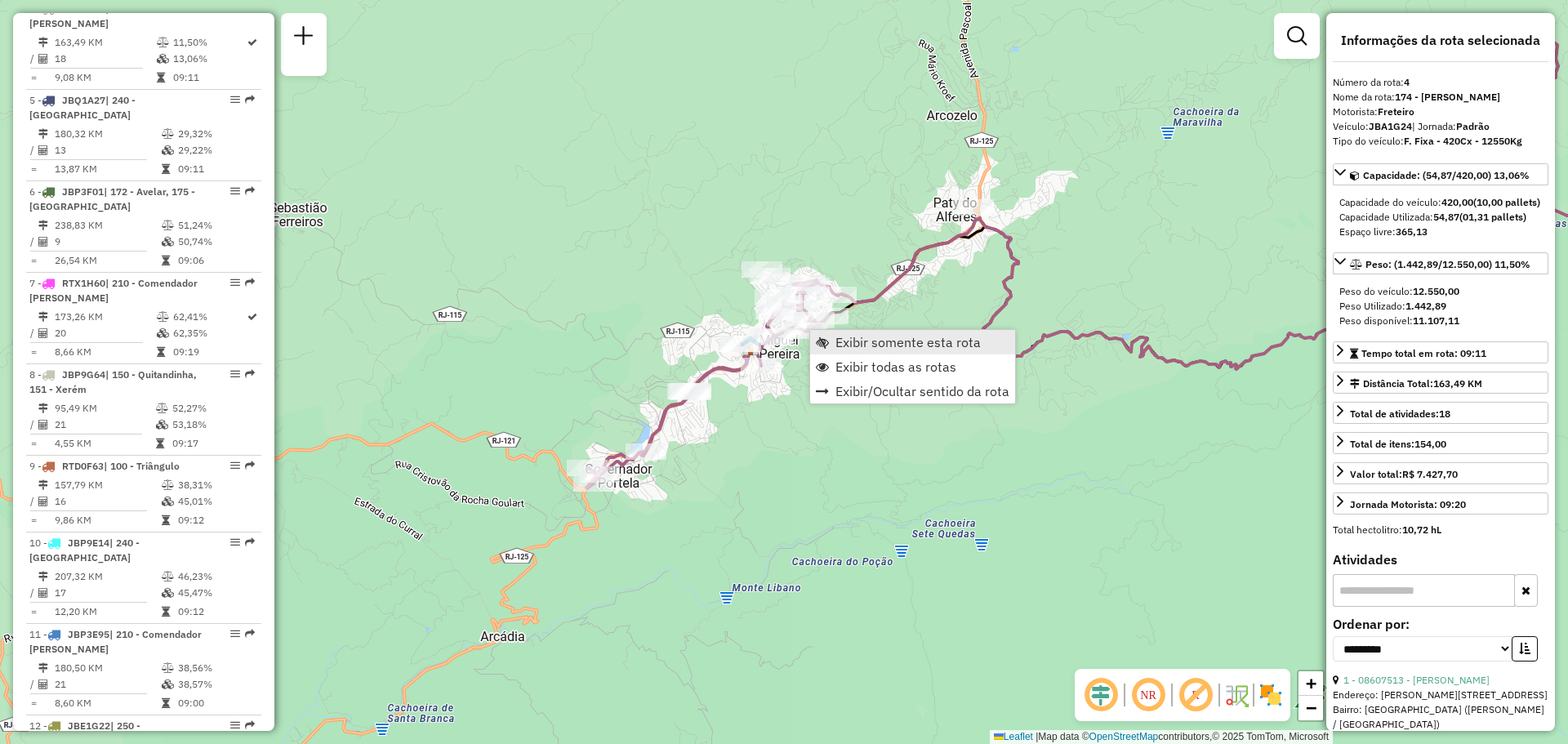
click at [838, 343] on span "Exibir somente esta rota" at bounding box center [909, 343] width 145 height 13
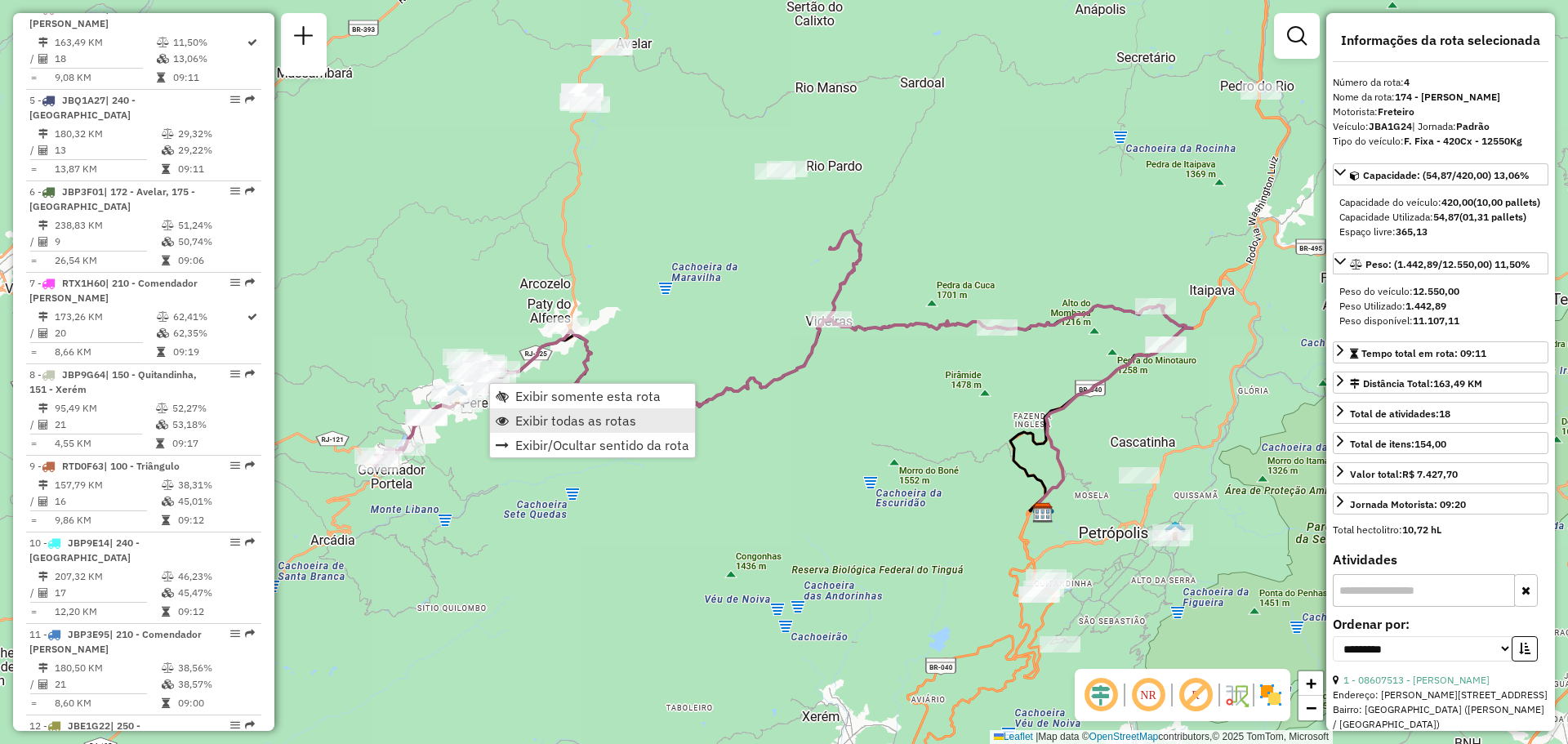
click at [530, 421] on span "Exibir todas as rotas" at bounding box center [575, 421] width 121 height 13
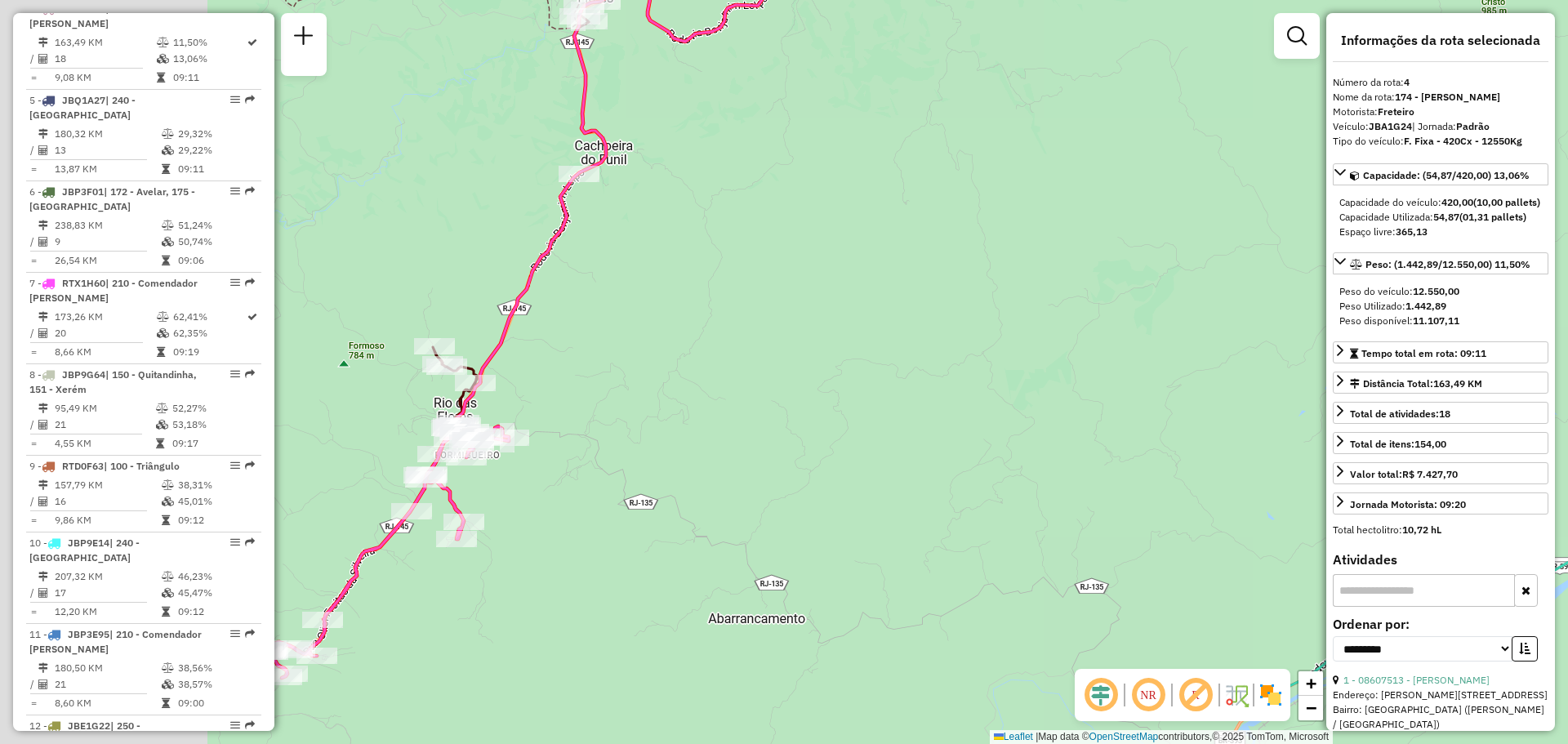
drag, startPoint x: 489, startPoint y: 386, endPoint x: 1096, endPoint y: 203, distance: 634.0
click at [1096, 203] on div "Janela de atendimento Grade de atendimento Capacidade Transportadoras Veículos …" at bounding box center [784, 372] width 1568 height 744
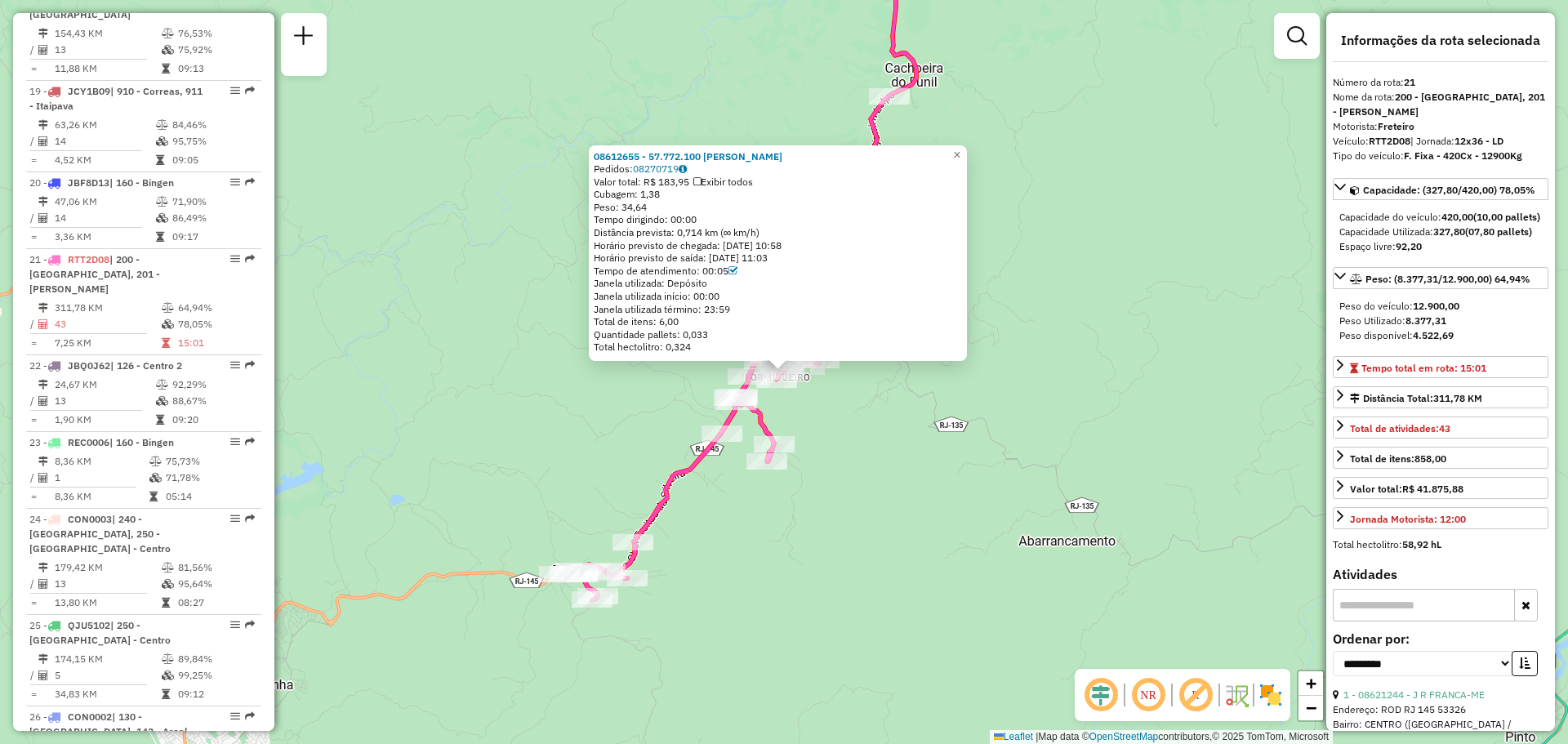
scroll to position [2491, 0]
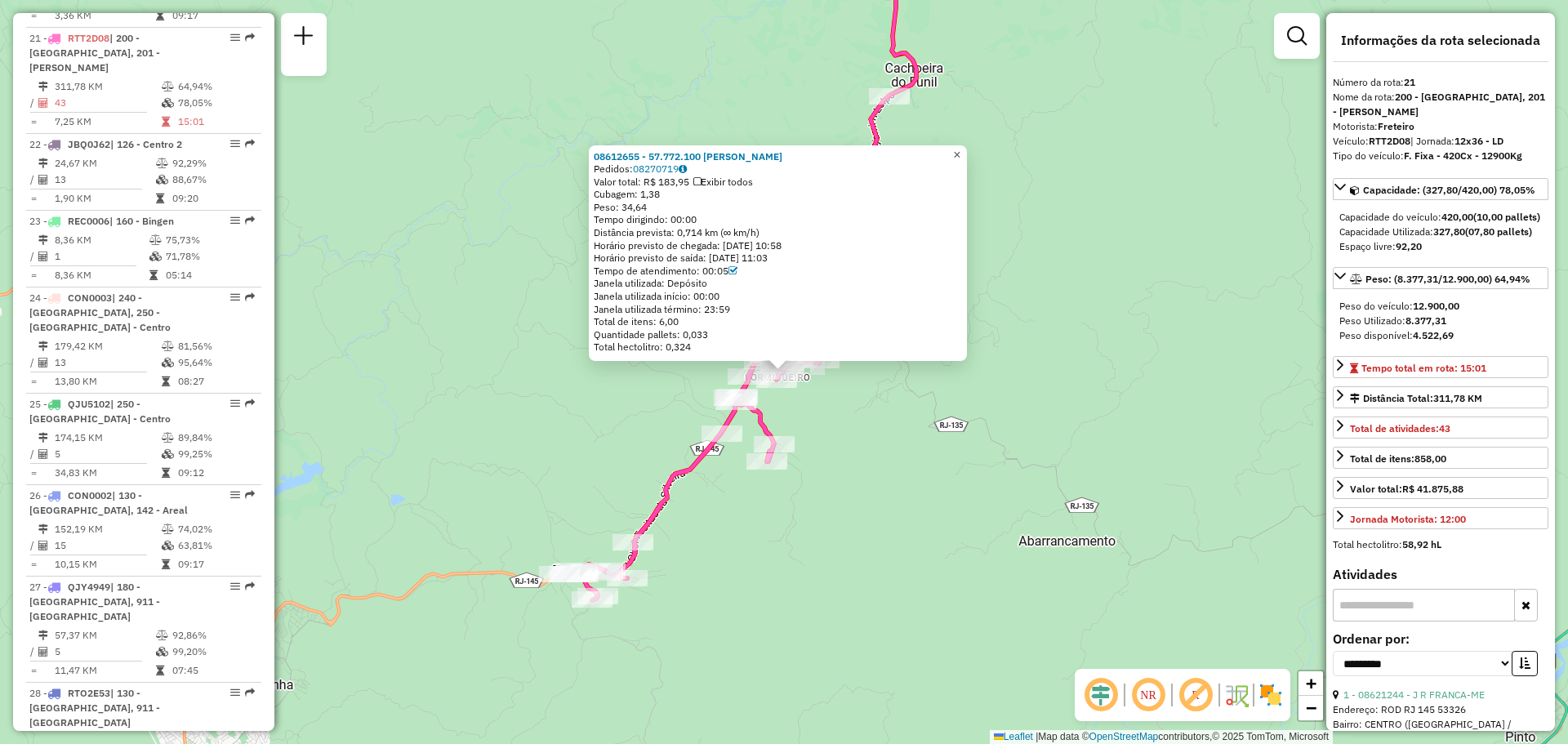
click at [960, 148] on span "×" at bounding box center [957, 155] width 7 height 14
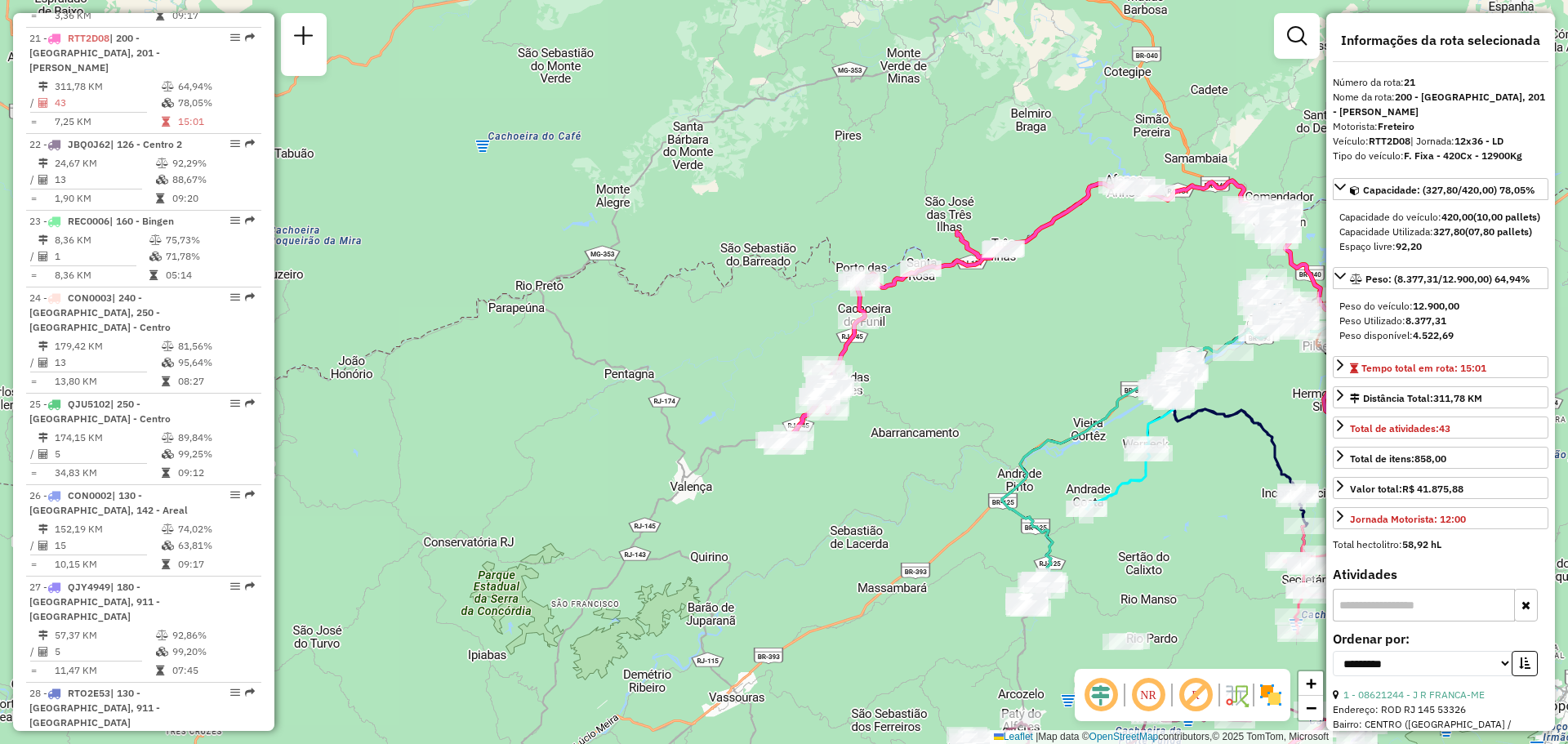
drag, startPoint x: 990, startPoint y: 261, endPoint x: 735, endPoint y: 448, distance: 316.2
click at [735, 448] on div "Janela de atendimento Grade de atendimento Capacidade Transportadoras Veículos …" at bounding box center [784, 372] width 1568 height 744
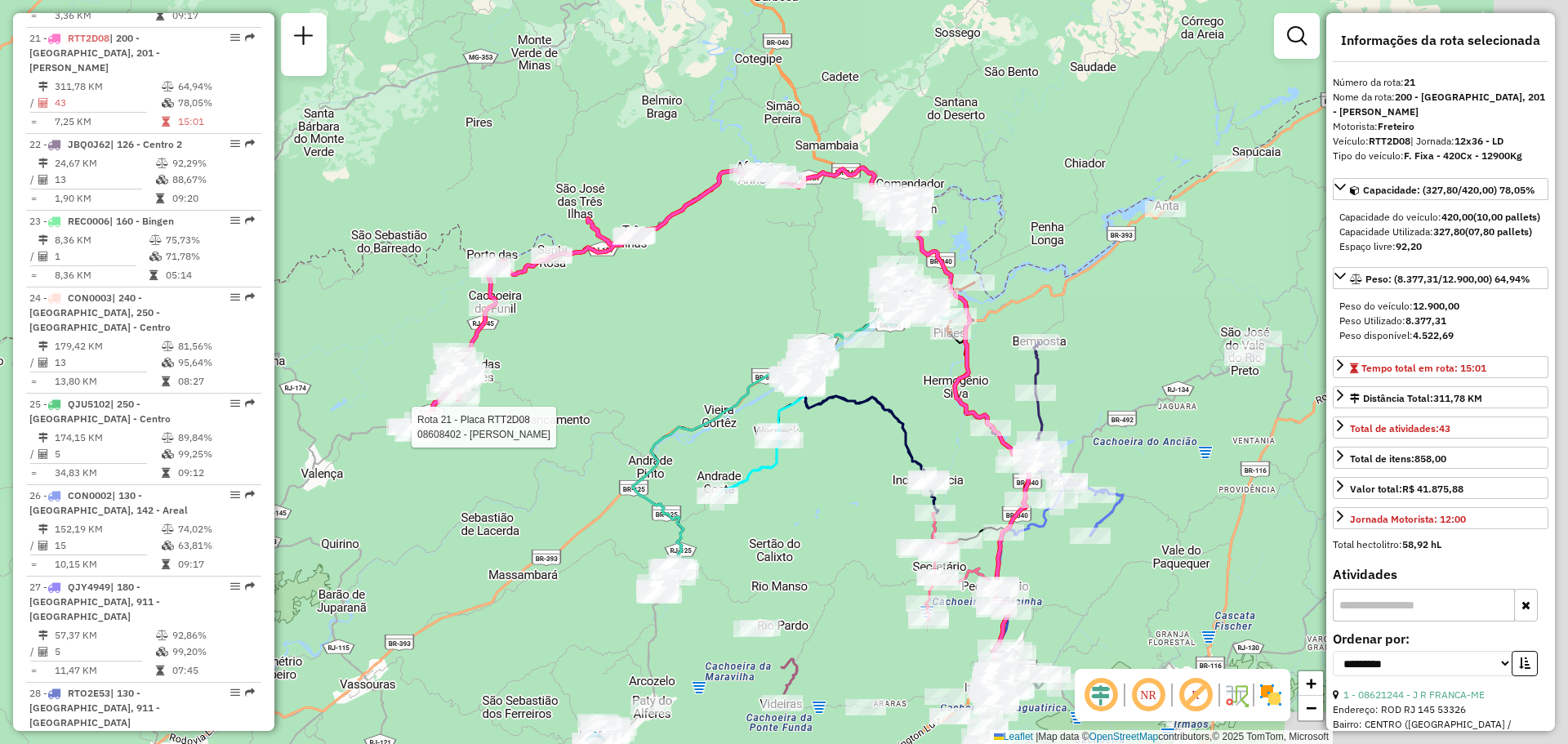
drag, startPoint x: 846, startPoint y: 370, endPoint x: 763, endPoint y: 307, distance: 104.2
click at [764, 312] on div "Rota 21 - Placa RTT2D08 08608402 - [PERSON_NAME] SILV Janela de atendimento Gra…" at bounding box center [784, 372] width 1568 height 744
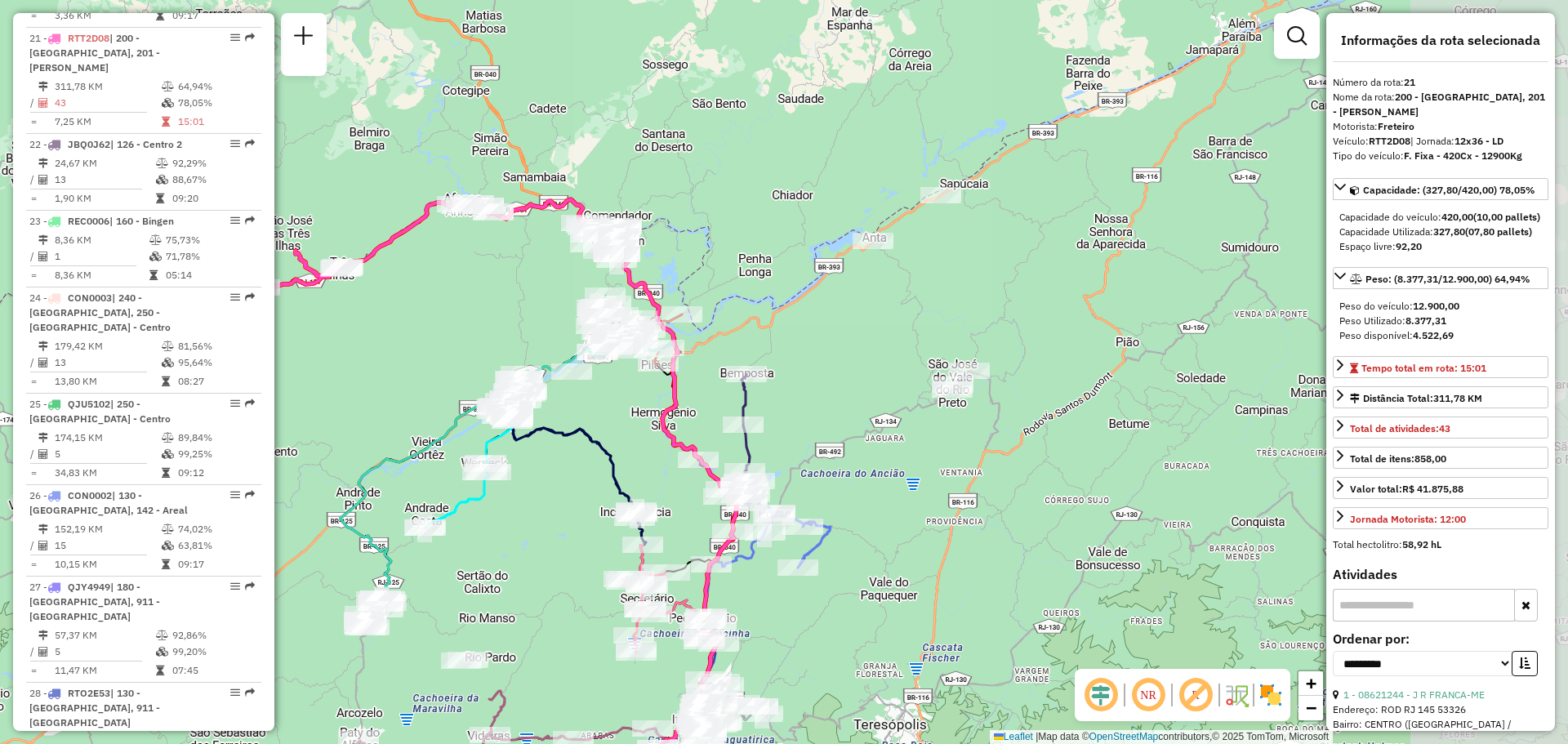
drag, startPoint x: 1177, startPoint y: 264, endPoint x: 912, endPoint y: 325, distance: 271.9
click at [912, 325] on div "Rota 21 - Placa RTT2D08 08608402 - [PERSON_NAME] SILV Janela de atendimento Gra…" at bounding box center [784, 372] width 1568 height 744
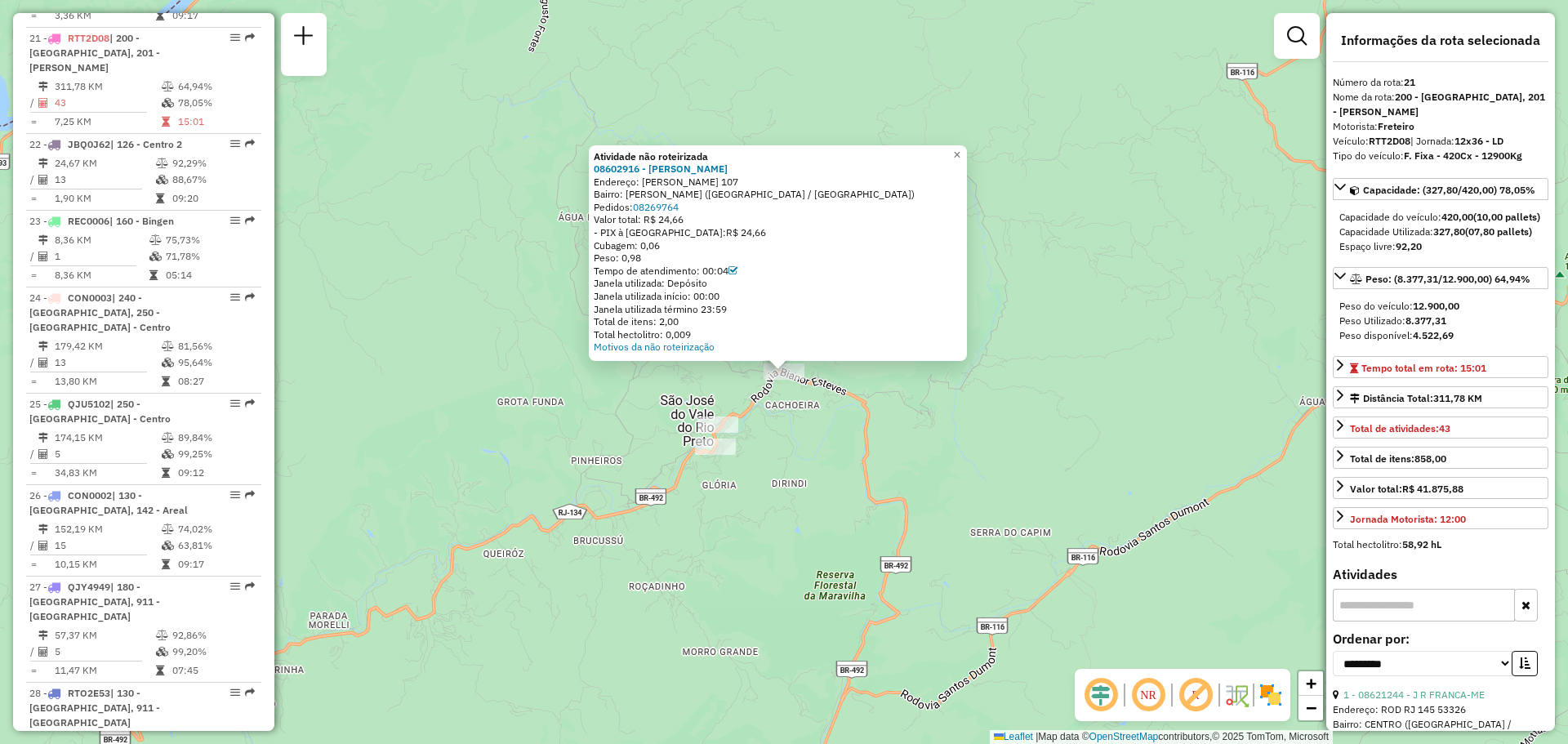
click at [974, 410] on div "Atividade não roteirizada 08602916 - [PERSON_NAME] OLI Endereço: [PERSON_NAME] …" at bounding box center [784, 372] width 1568 height 744
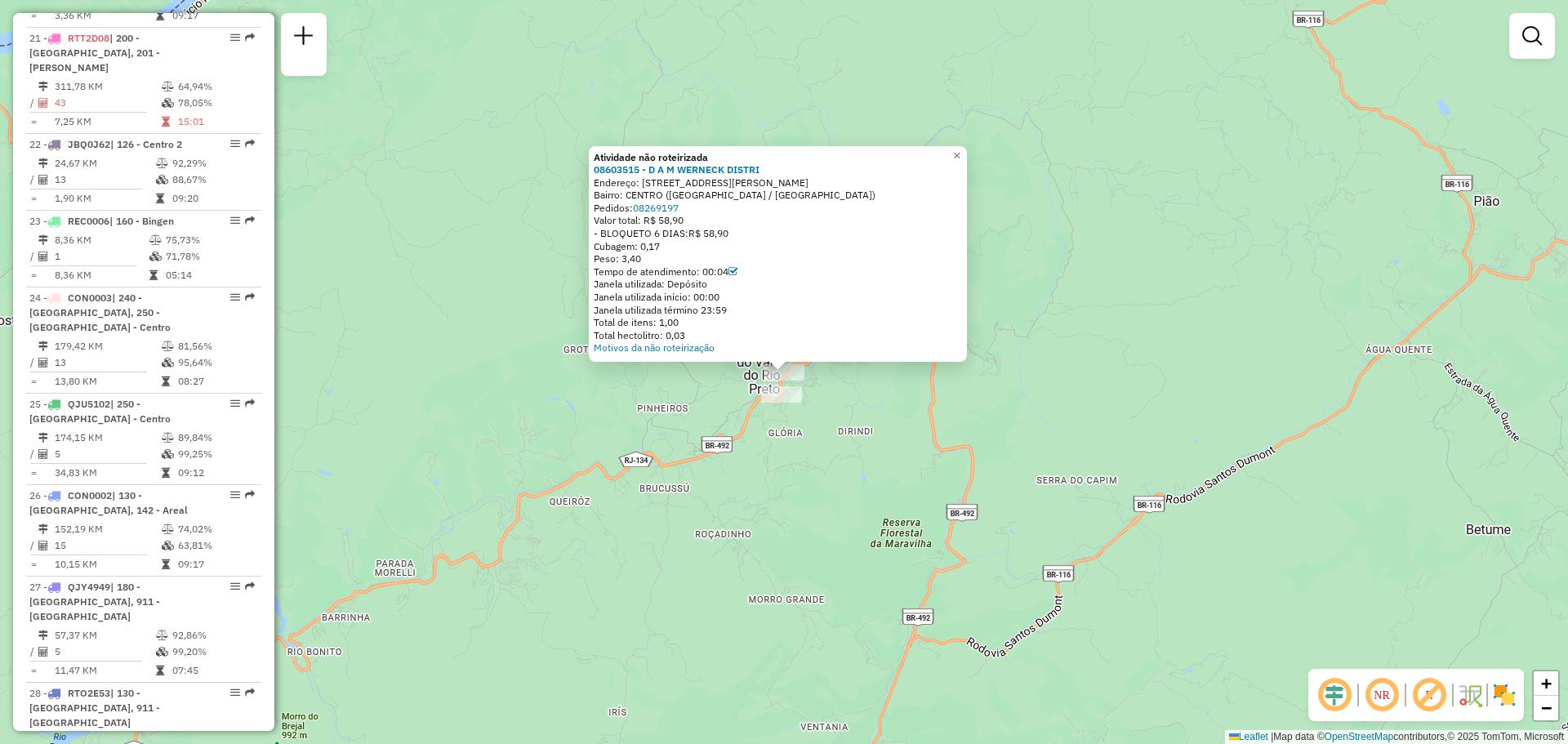
click at [670, 508] on div "Atividade não roteirizada 08603515 - D A M WERNECK DISTRI Endereço: [STREET_ADD…" at bounding box center [784, 372] width 1568 height 744
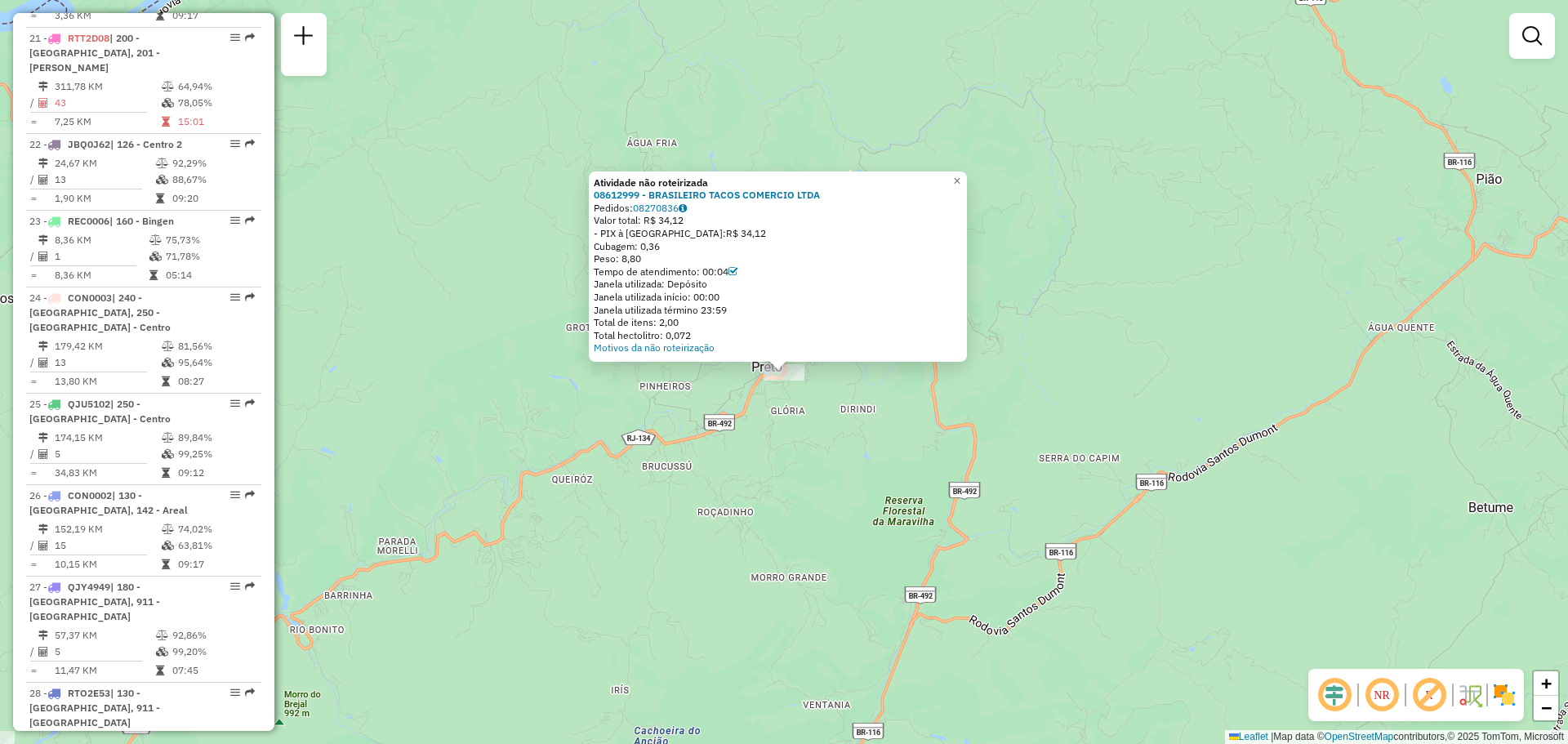
click at [726, 523] on div "Atividade não roteirizada 08612999 - BRASILEIRO TACOS COMERCIO LTDA Pedidos: 08…" at bounding box center [784, 372] width 1568 height 744
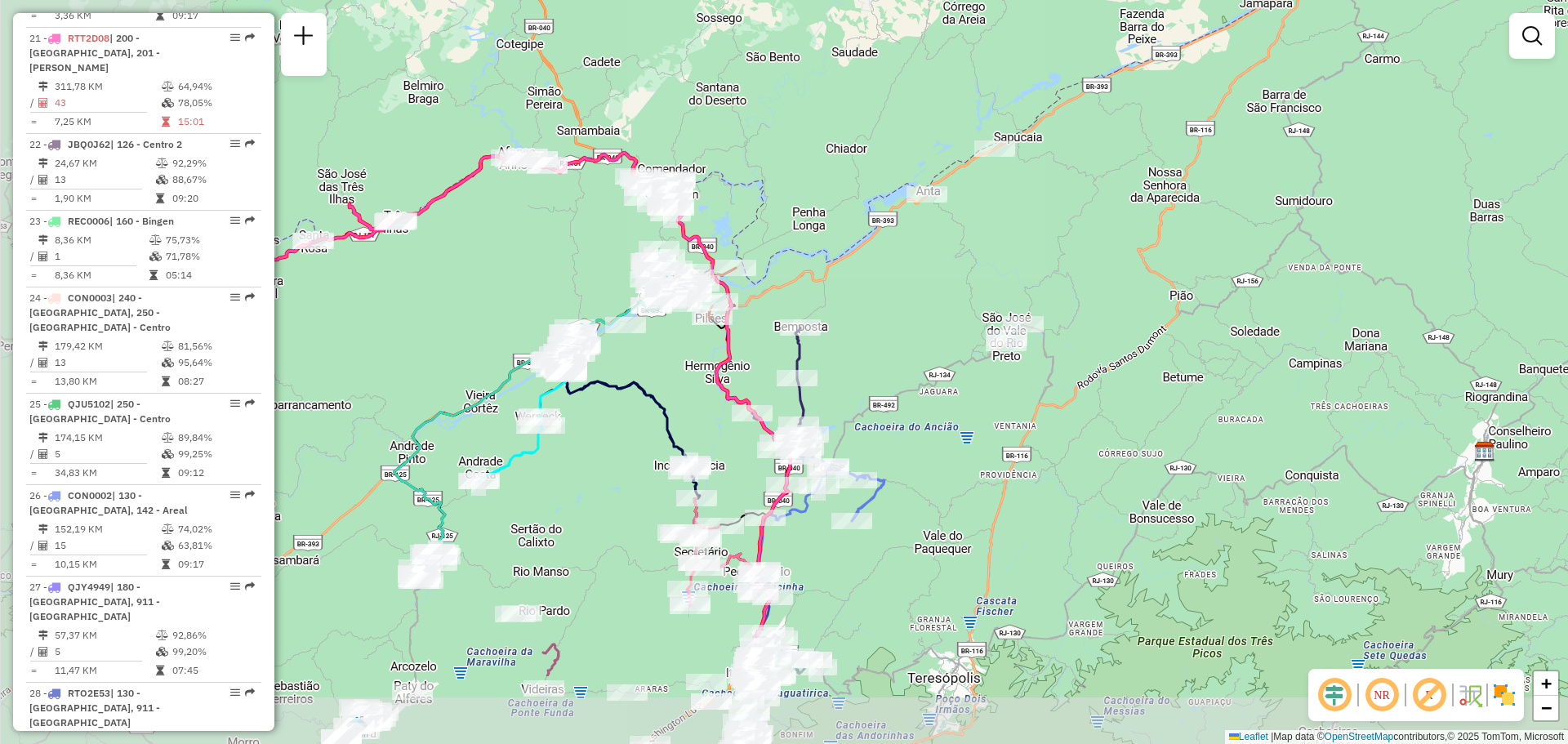
drag, startPoint x: 648, startPoint y: 529, endPoint x: 914, endPoint y: 387, distance: 301.5
click at [914, 387] on div "Janela de atendimento Grade de atendimento Capacidade Transportadoras Veículos …" at bounding box center [784, 372] width 1568 height 744
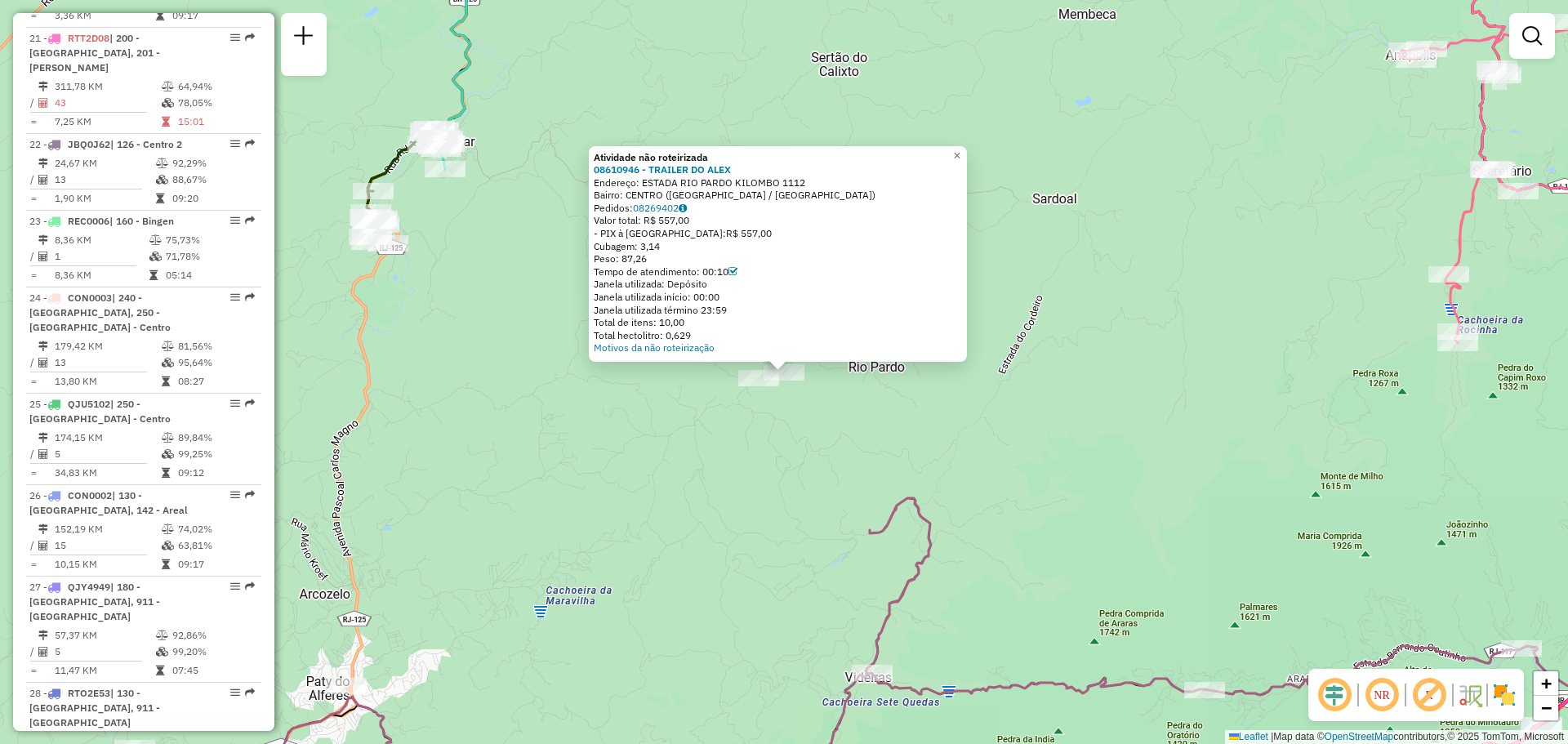
click at [614, 501] on div "Atividade não roteirizada 08610946 - TRAILER DO [PERSON_NAME]: ESTADA RIO PARDO…" at bounding box center [784, 372] width 1568 height 744
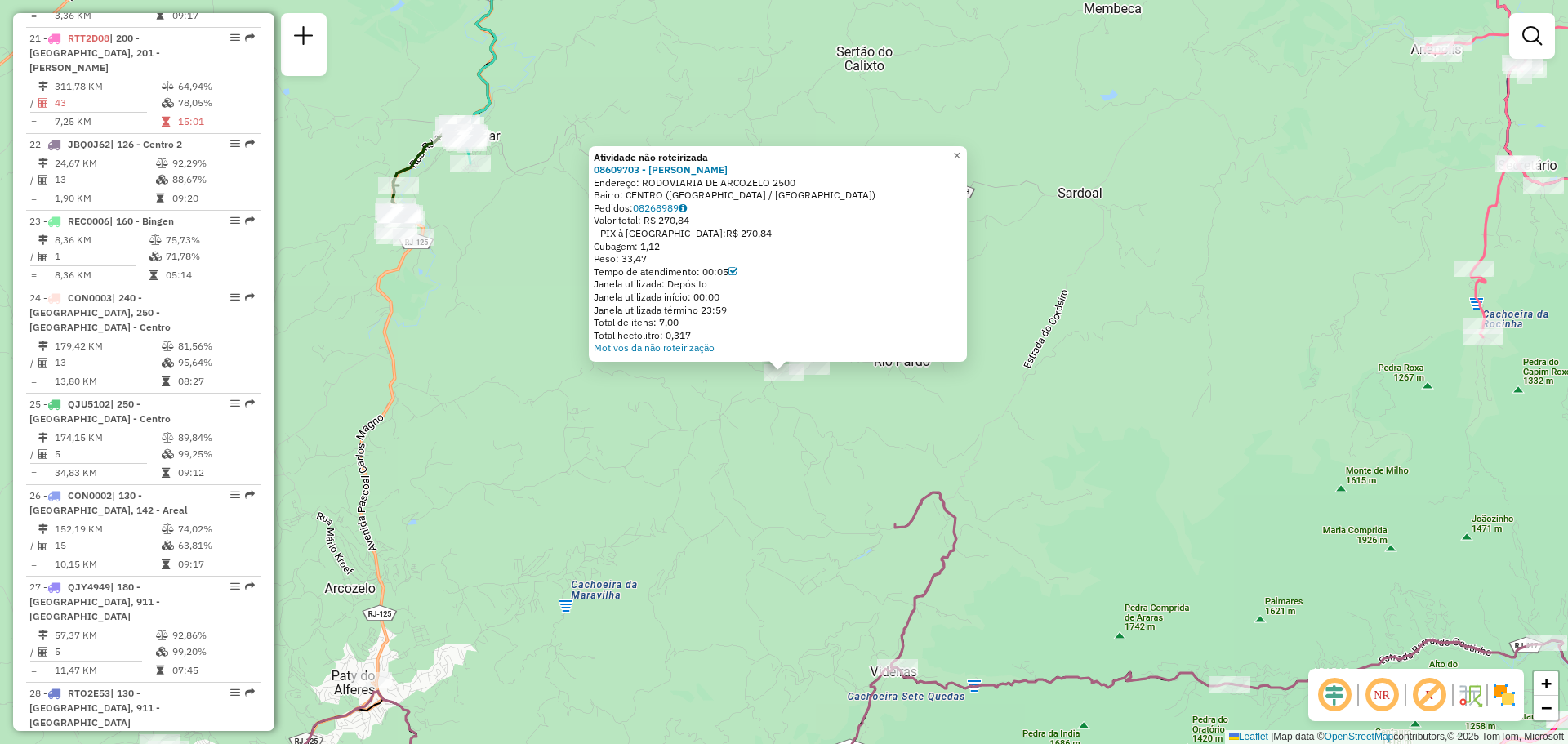
click at [714, 464] on div "Atividade não roteirizada 08609703 - [PERSON_NAME] Endereço: RODOVIARIA DE ARCO…" at bounding box center [784, 372] width 1568 height 744
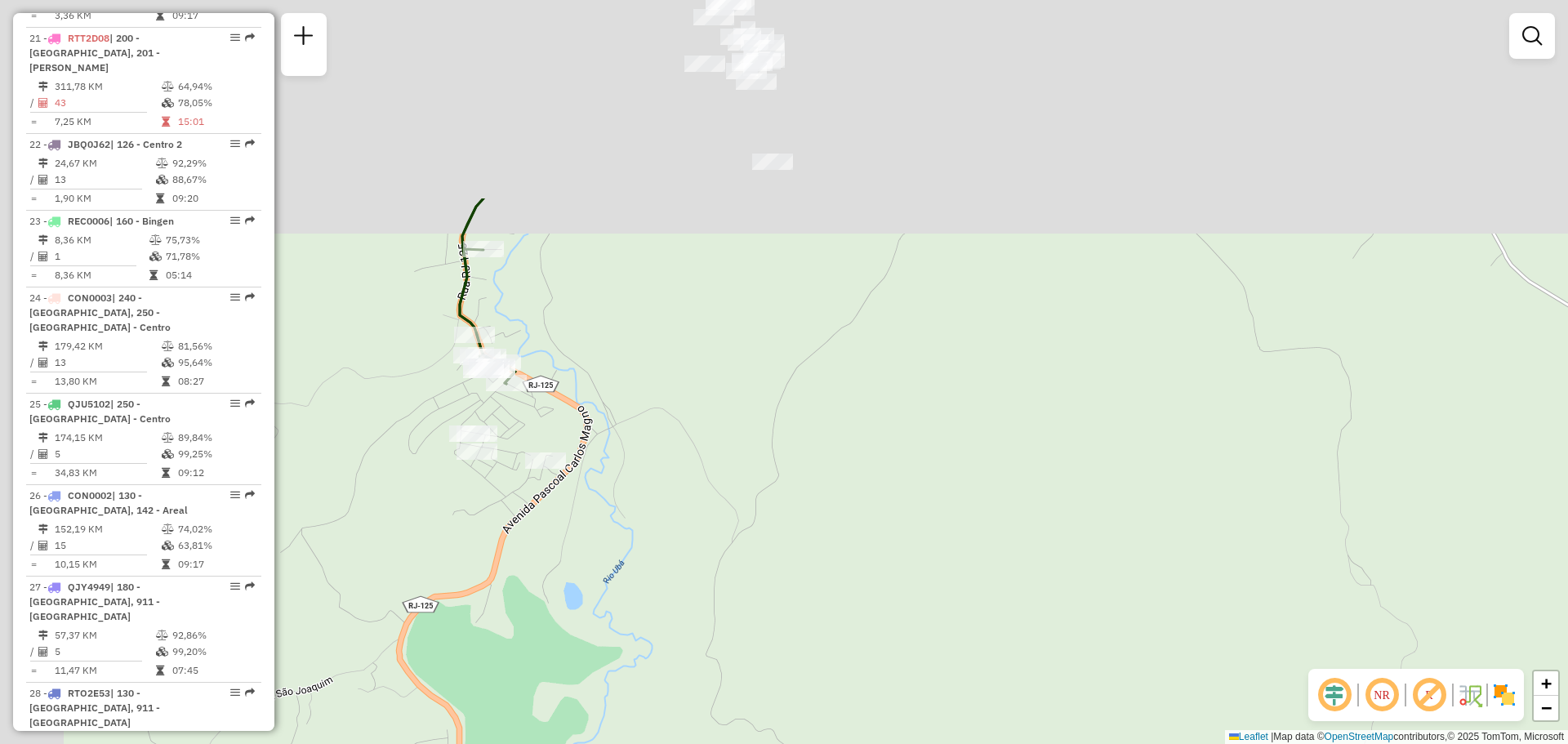
drag, startPoint x: 537, startPoint y: 427, endPoint x: 724, endPoint y: 650, distance: 291.0
click at [715, 640] on div "Janela de atendimento Grade de atendimento Capacidade Transportadoras Veículos …" at bounding box center [784, 372] width 1568 height 744
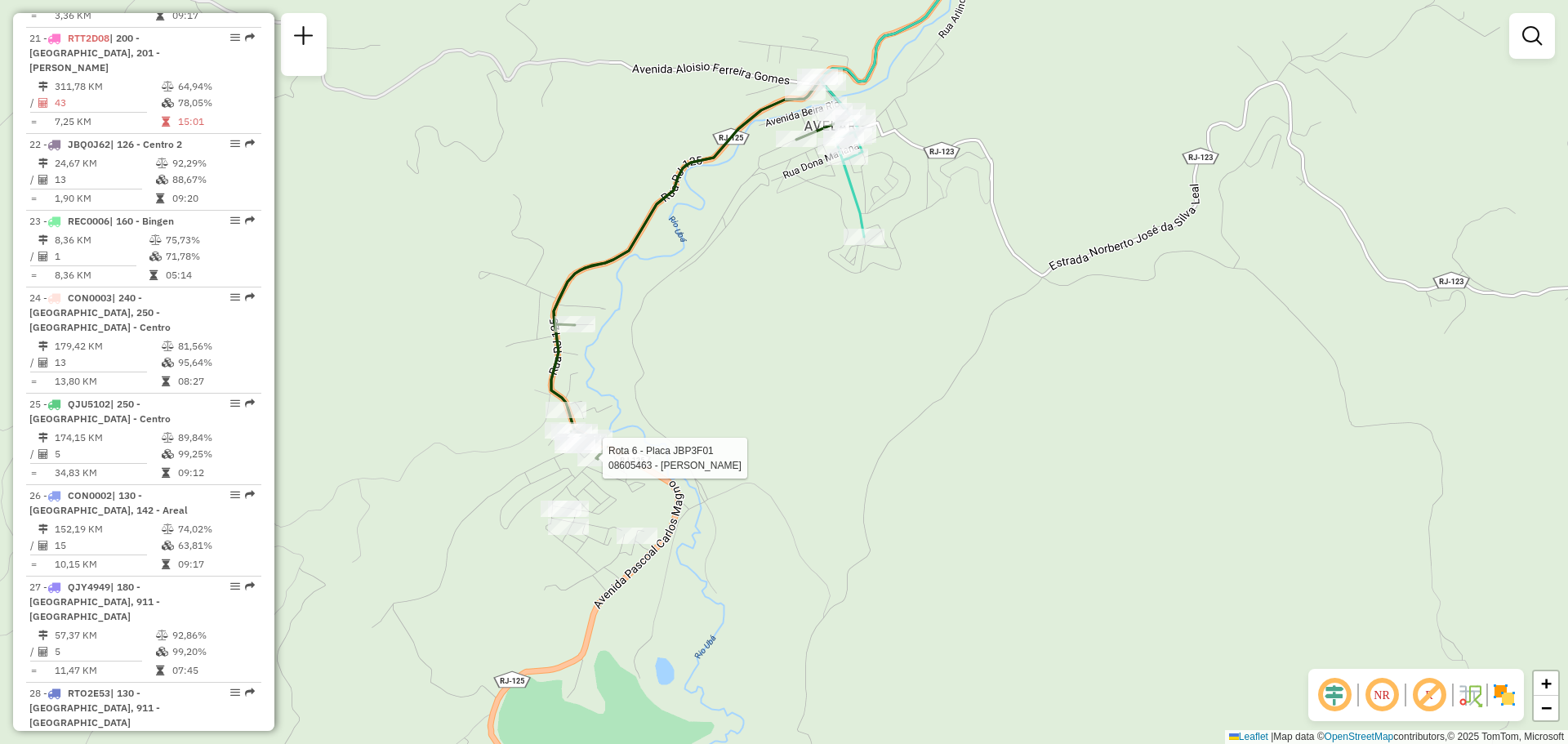
select select "**********"
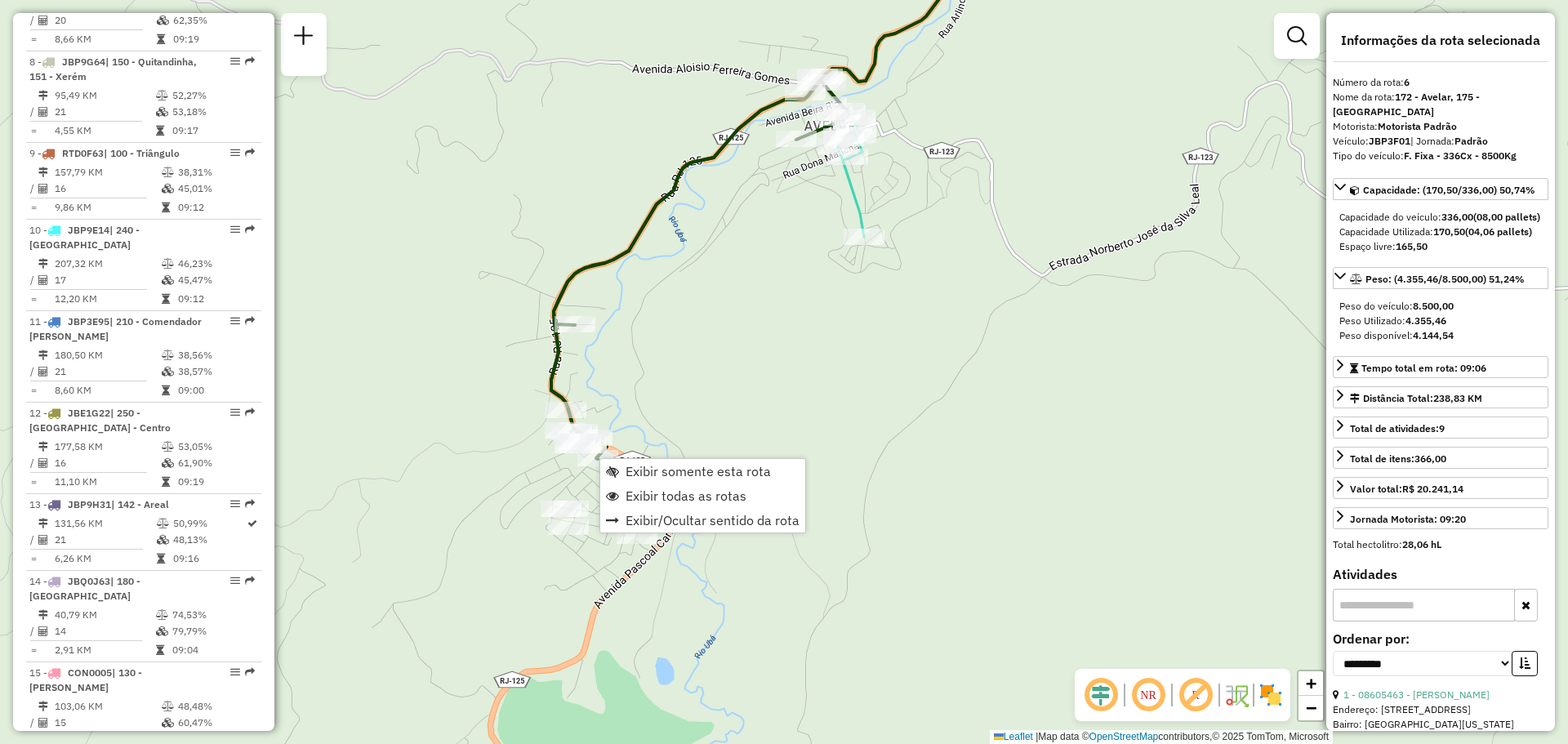
scroll to position [1192, 0]
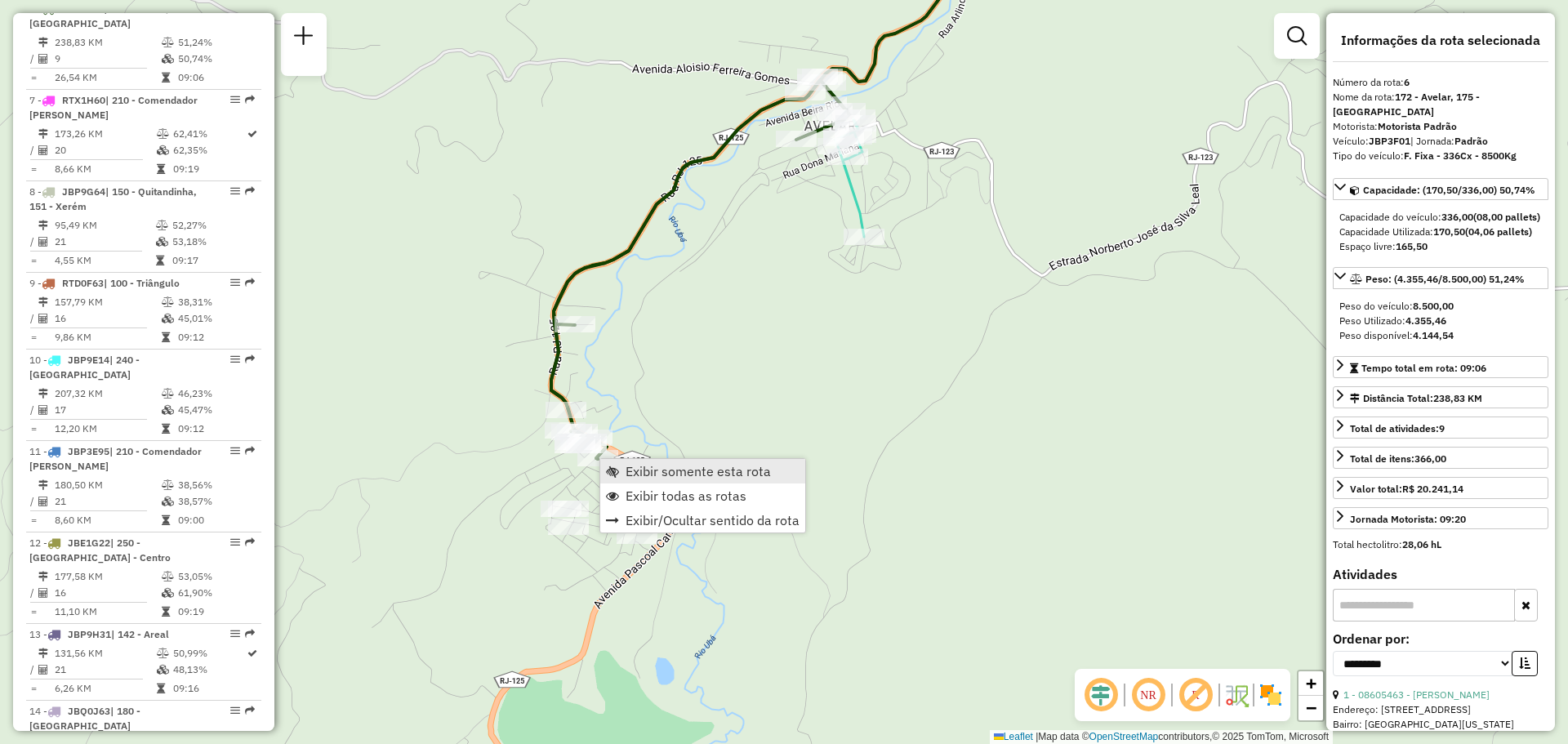
click at [626, 460] on link "Exibir somente esta rota" at bounding box center [703, 471] width 205 height 25
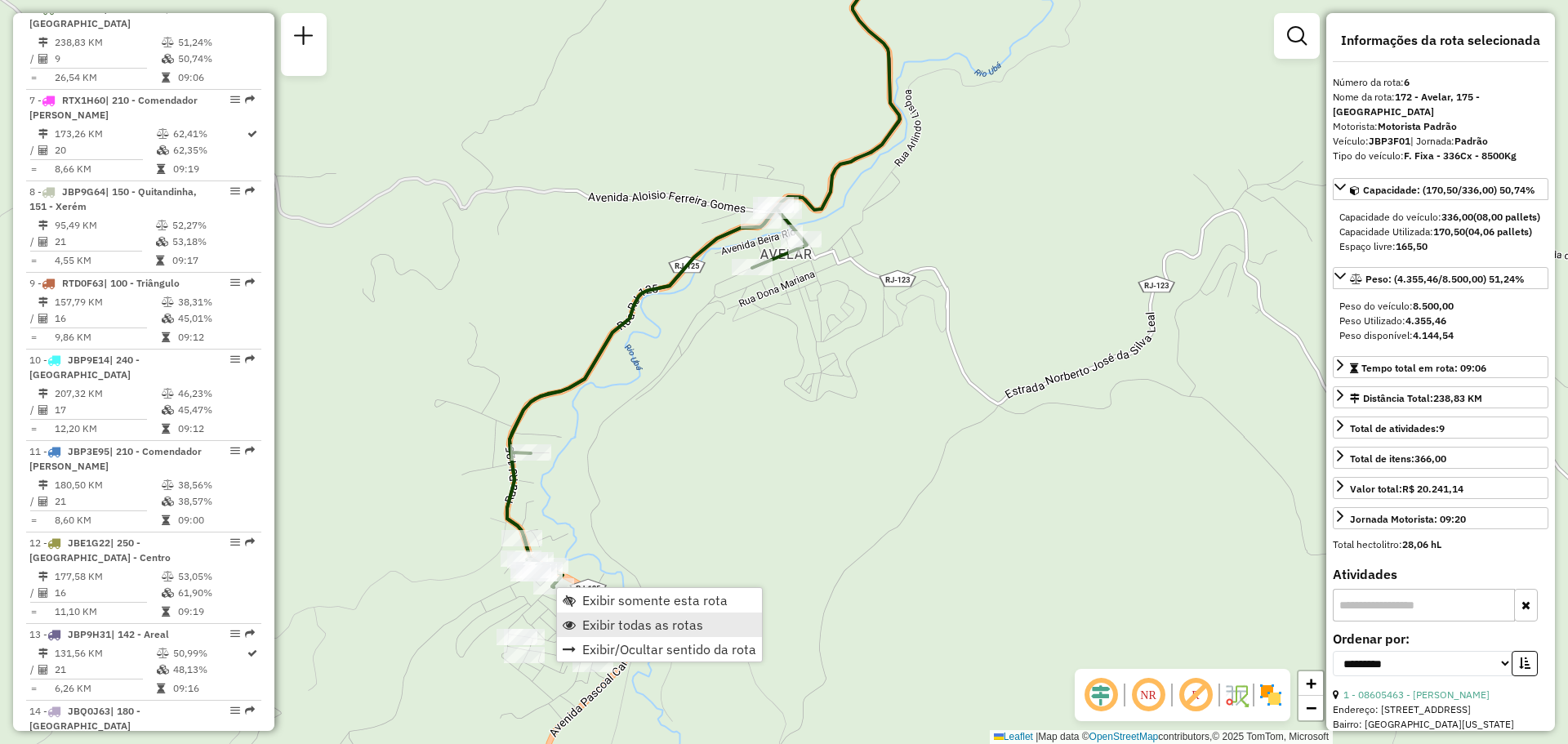
click at [593, 626] on span "Exibir todas as rotas" at bounding box center [643, 625] width 121 height 13
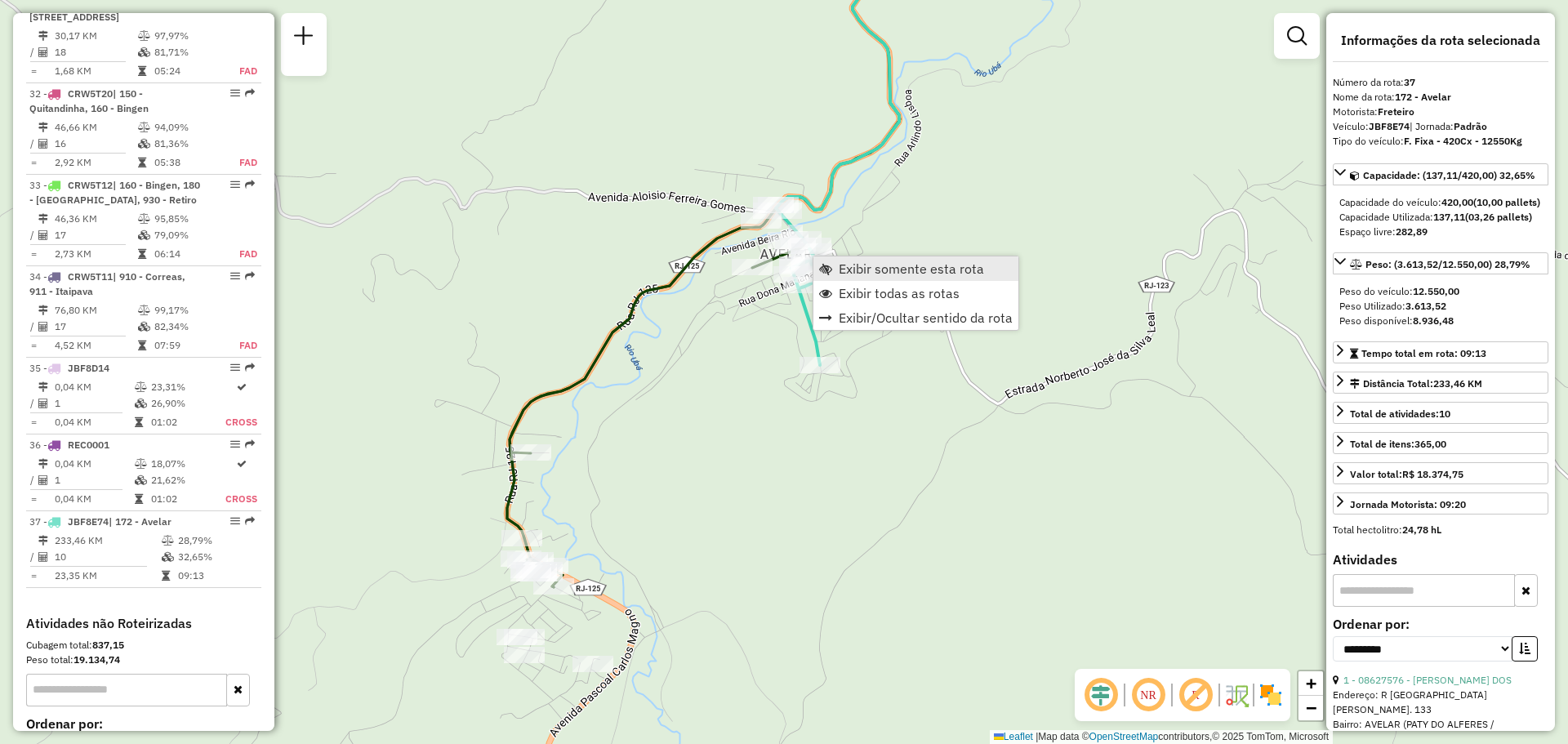
scroll to position [3642, 0]
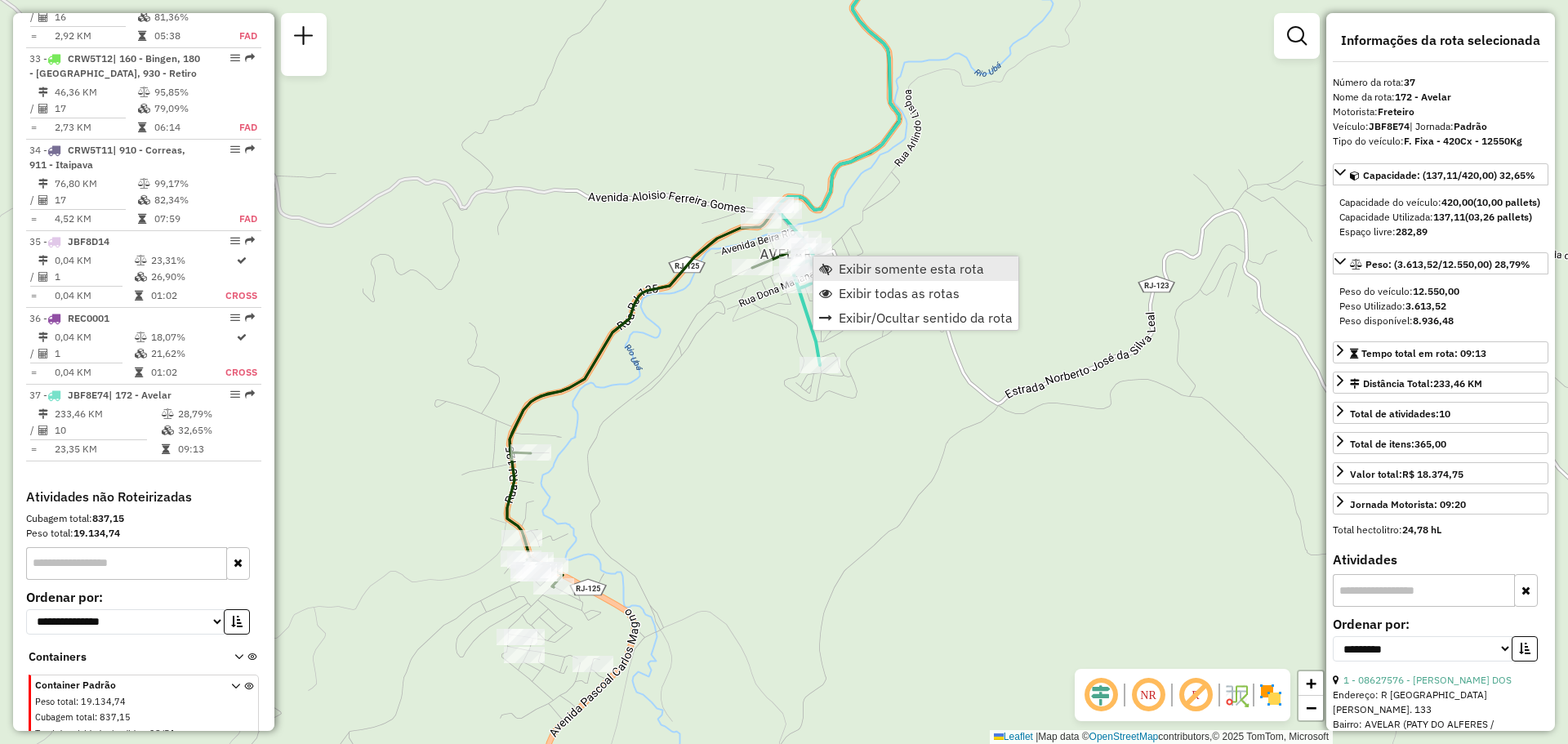
click at [828, 273] on span "Exibir somente esta rota" at bounding box center [826, 269] width 13 height 13
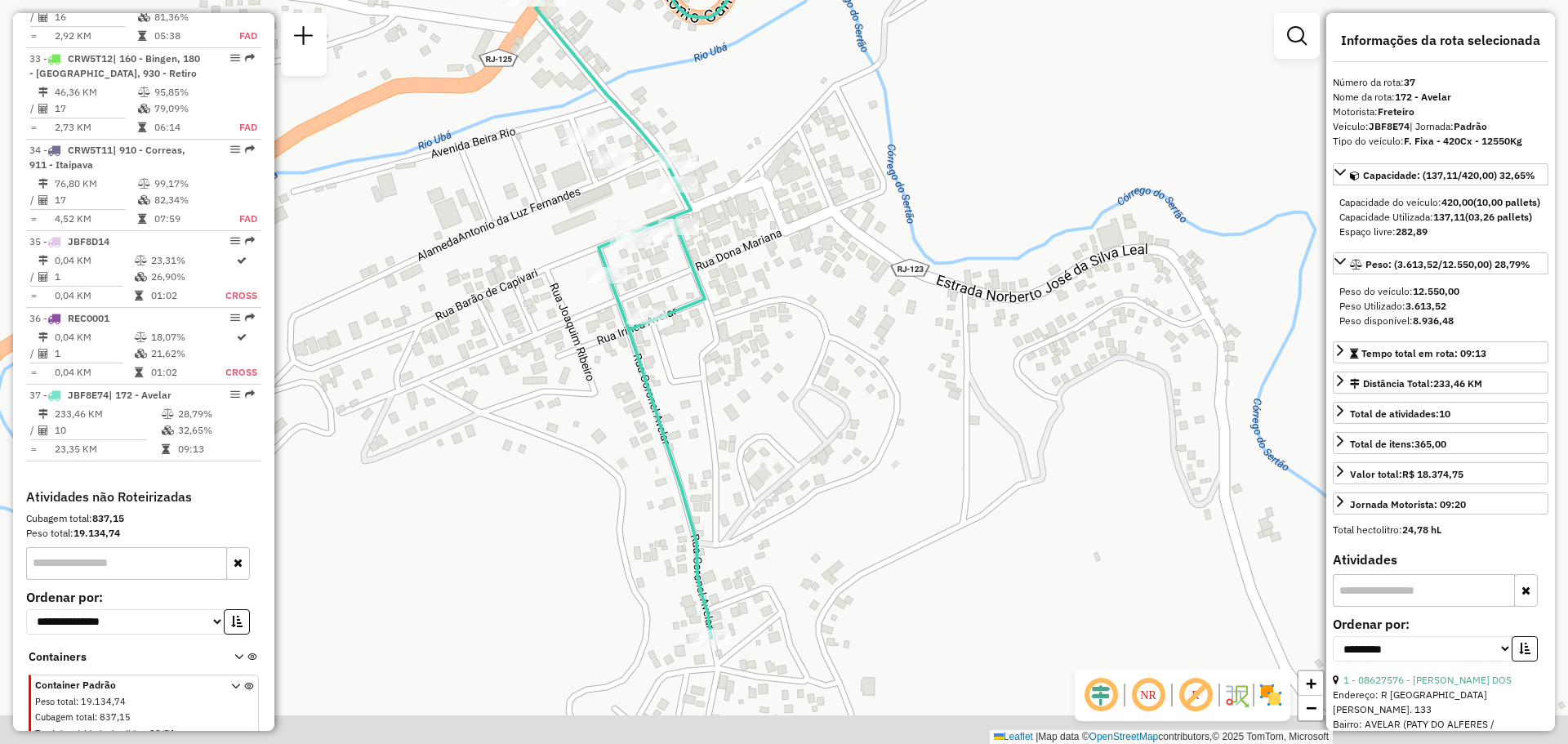
drag, startPoint x: 590, startPoint y: 366, endPoint x: 540, endPoint y: 281, distance: 98.6
click at [540, 281] on div "Janela de atendimento Grade de atendimento Capacidade Transportadoras Veículos …" at bounding box center [784, 372] width 1568 height 744
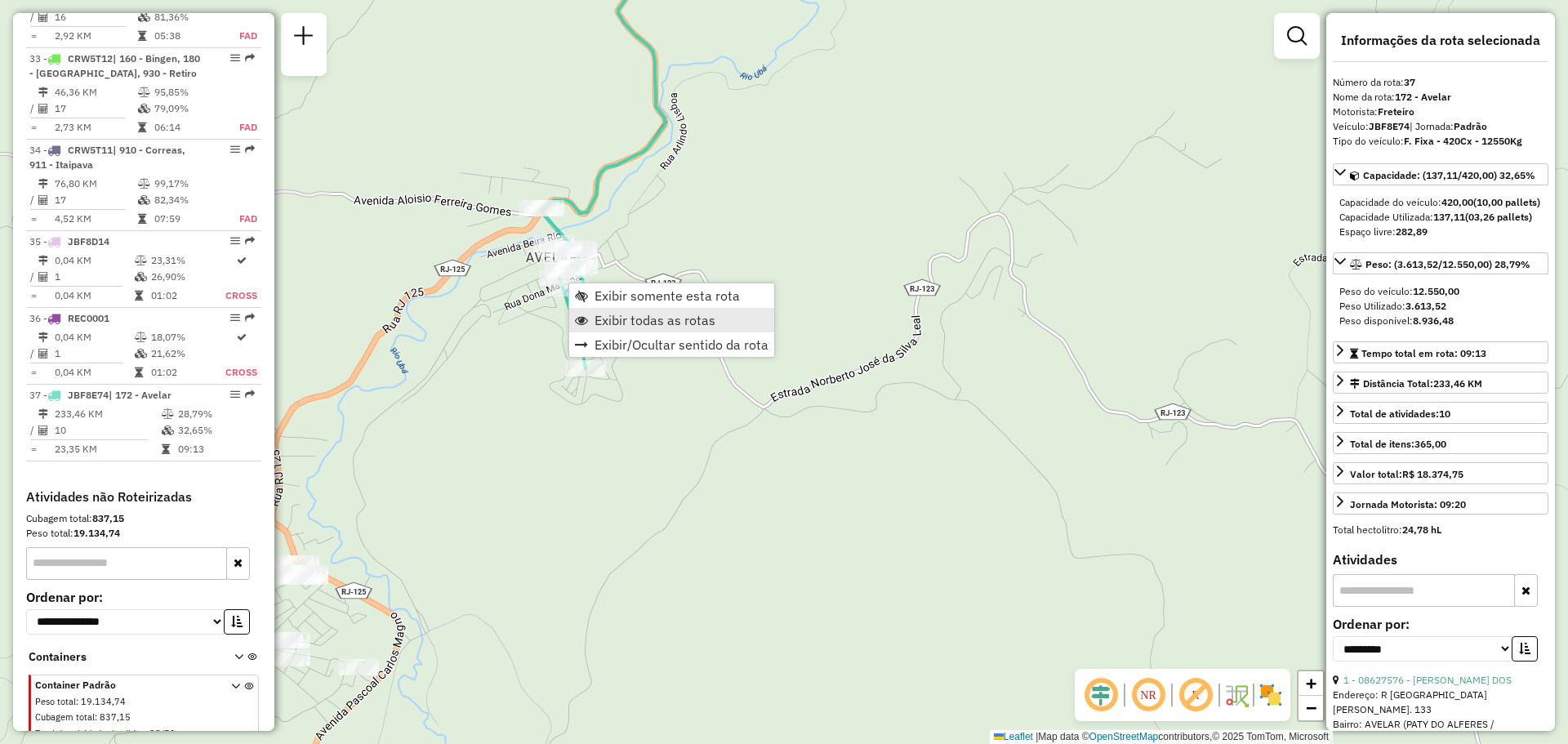
click at [607, 320] on span "Exibir todas as rotas" at bounding box center [655, 320] width 121 height 13
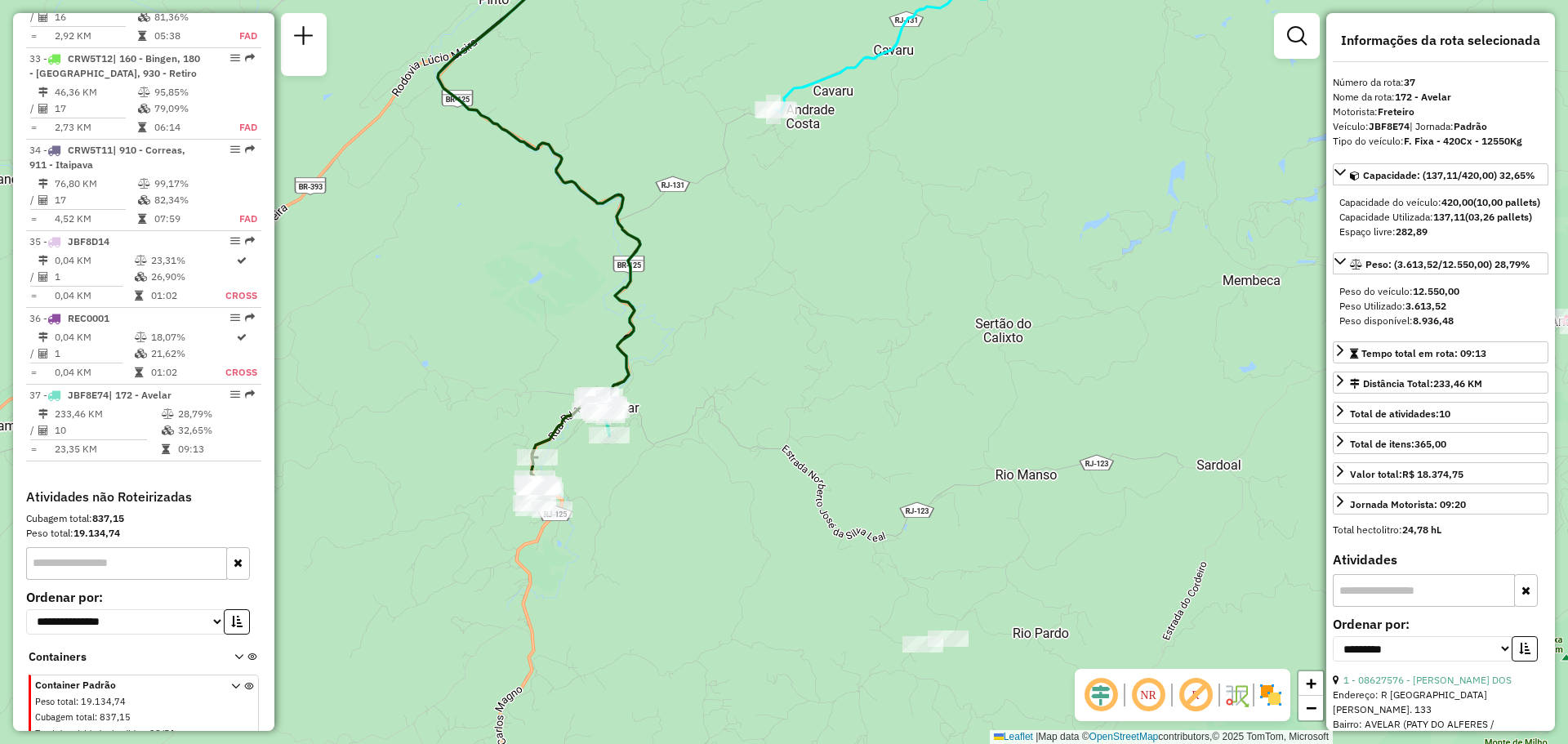
drag, startPoint x: 605, startPoint y: 504, endPoint x: 668, endPoint y: 320, distance: 194.5
click at [668, 320] on div "Janela de atendimento Grade de atendimento Capacidade Transportadoras Veículos …" at bounding box center [784, 372] width 1568 height 744
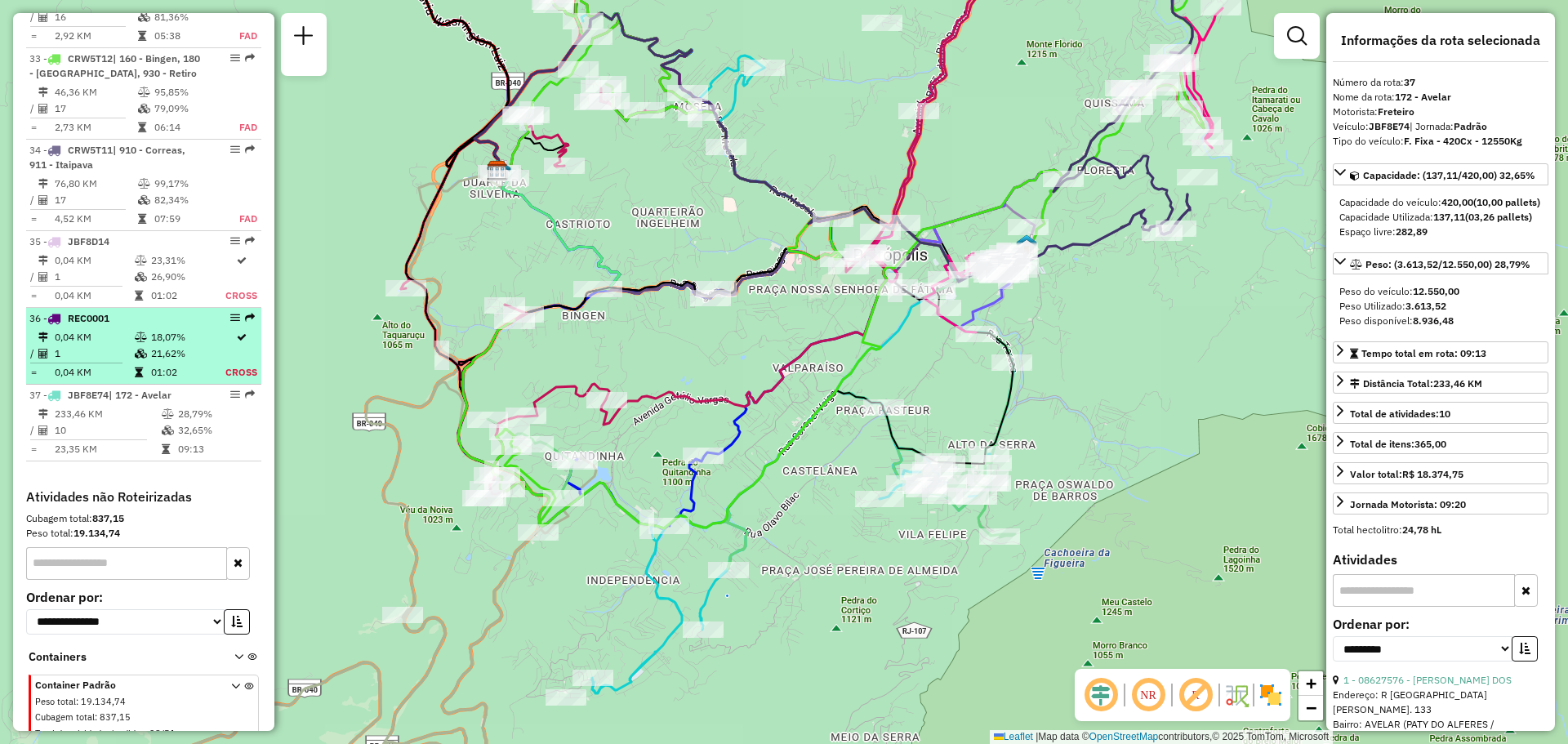
click at [189, 308] on li "36 - REC0001 0,04 KM 18,07% / 1 21,62% = 0,04 KM 01:02 Cross" at bounding box center [144, 345] width 236 height 76
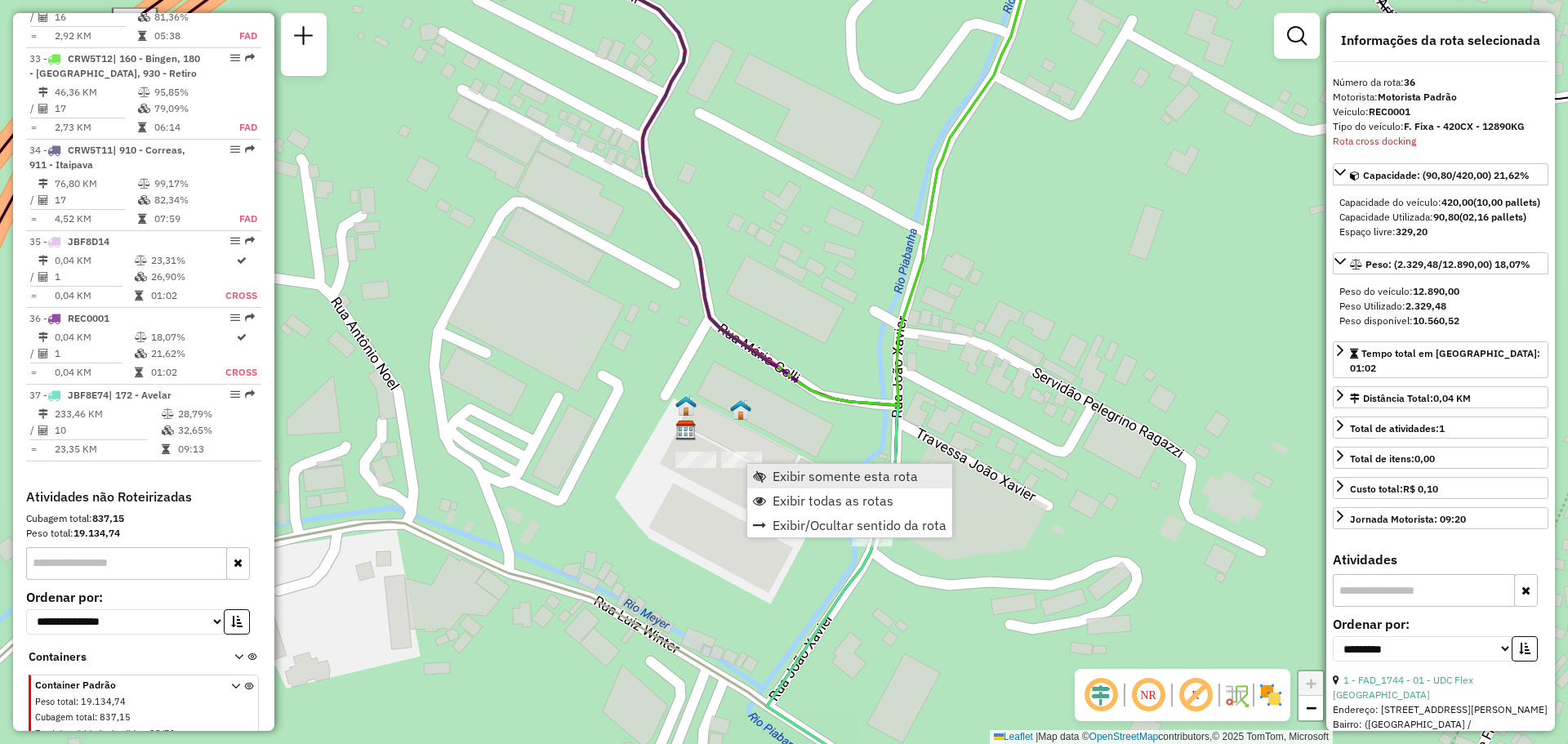
click at [762, 482] on span "Exibir somente esta rota" at bounding box center [760, 476] width 13 height 13
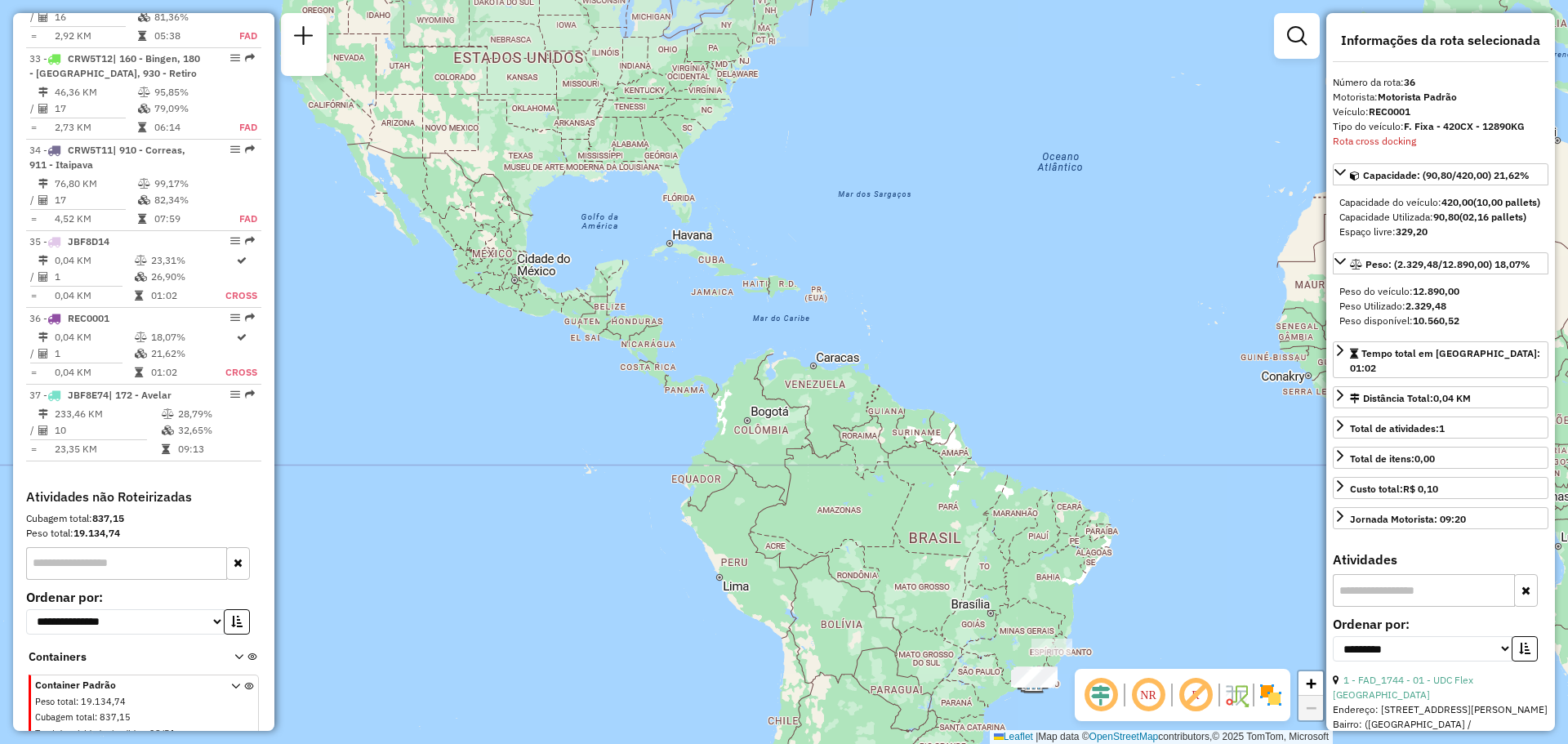
drag, startPoint x: 558, startPoint y: 114, endPoint x: 686, endPoint y: 98, distance: 129.0
click at [686, 98] on div "Janela de atendimento Grade de atendimento Capacidade Transportadoras Veículos …" at bounding box center [784, 372] width 1568 height 744
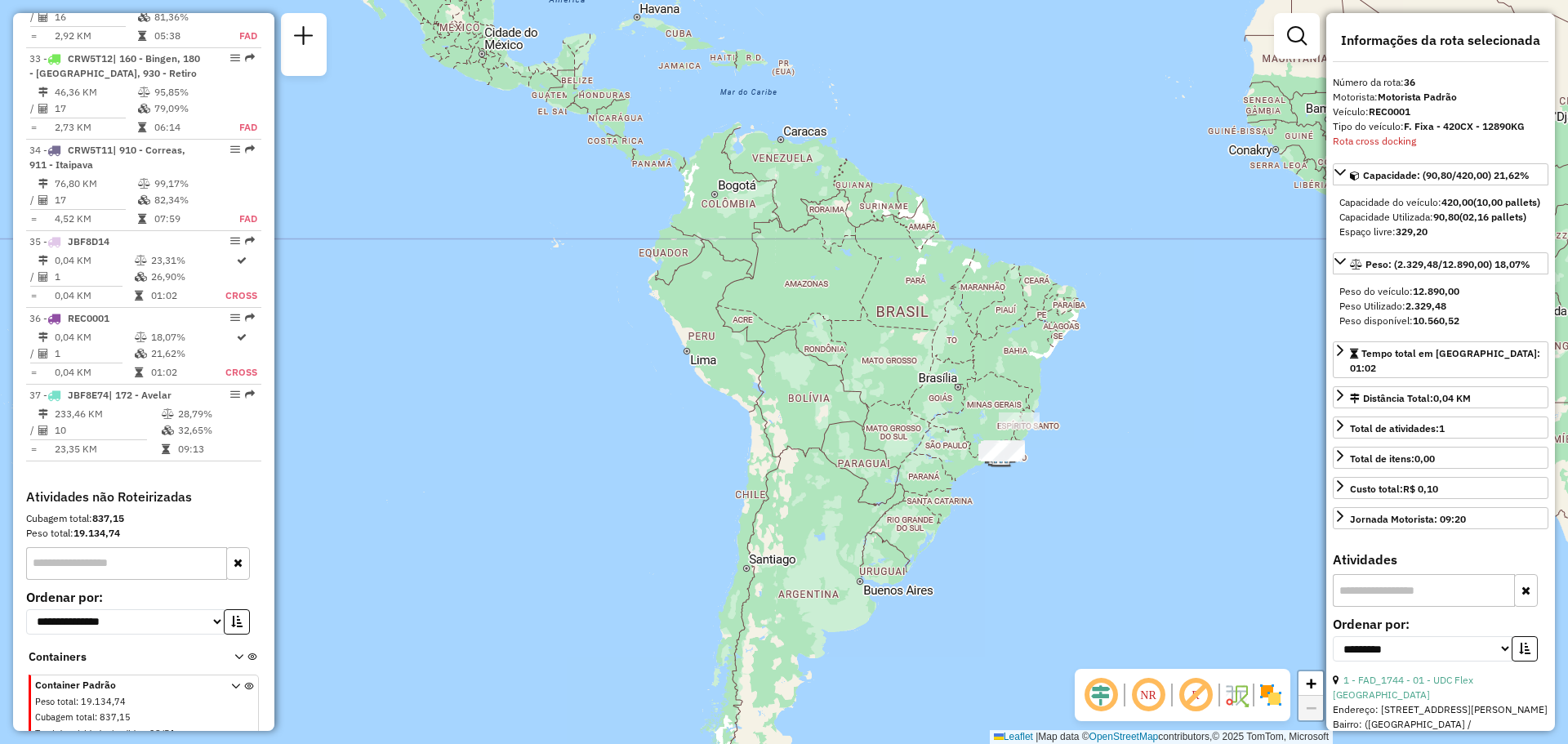
drag, startPoint x: 811, startPoint y: 378, endPoint x: 670, endPoint y: 285, distance: 168.9
click at [670, 285] on div "Janela de atendimento Grade de atendimento Capacidade Transportadoras Veículos …" at bounding box center [784, 372] width 1568 height 744
